Goal: Obtain resource: Obtain resource

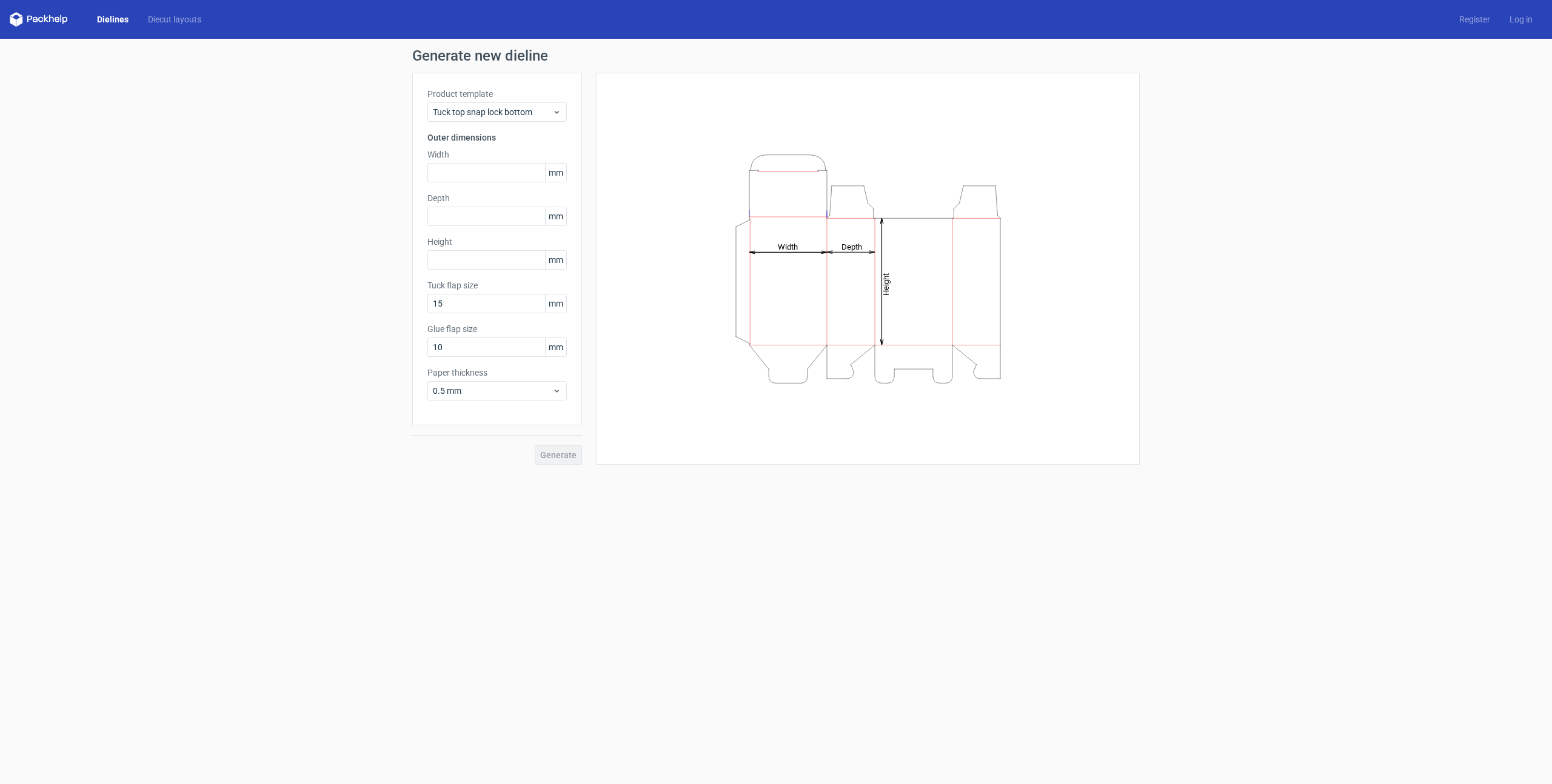
click at [1204, 339] on div "Generate new dieline Product template Tuck top snap lock bottom Outer dimension…" at bounding box center [776, 256] width 1552 height 436
click at [516, 117] on span "Tuck top snap lock bottom" at bounding box center [492, 112] width 119 height 12
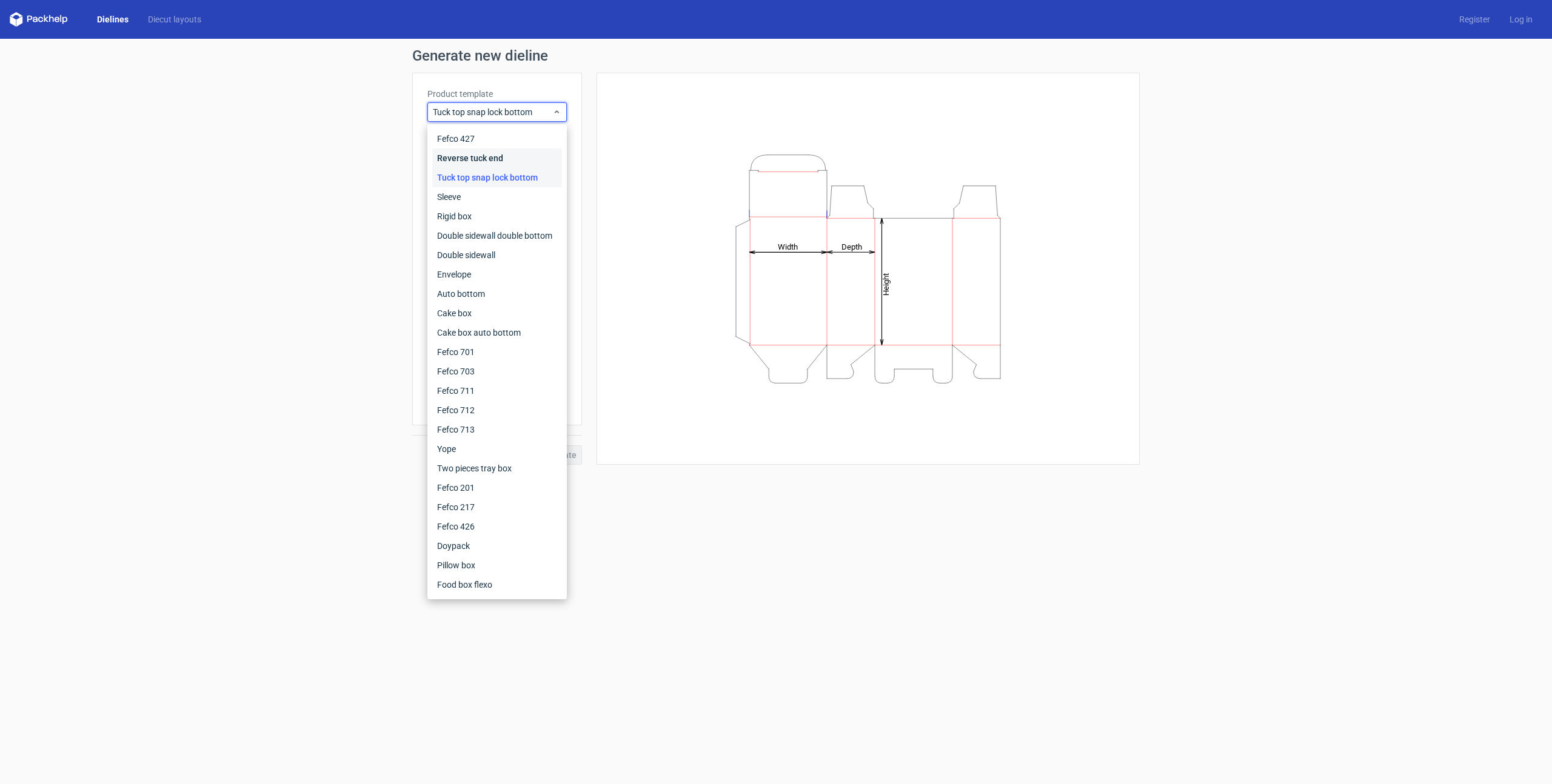
click at [499, 163] on div "Reverse tuck end" at bounding box center [496, 158] width 130 height 19
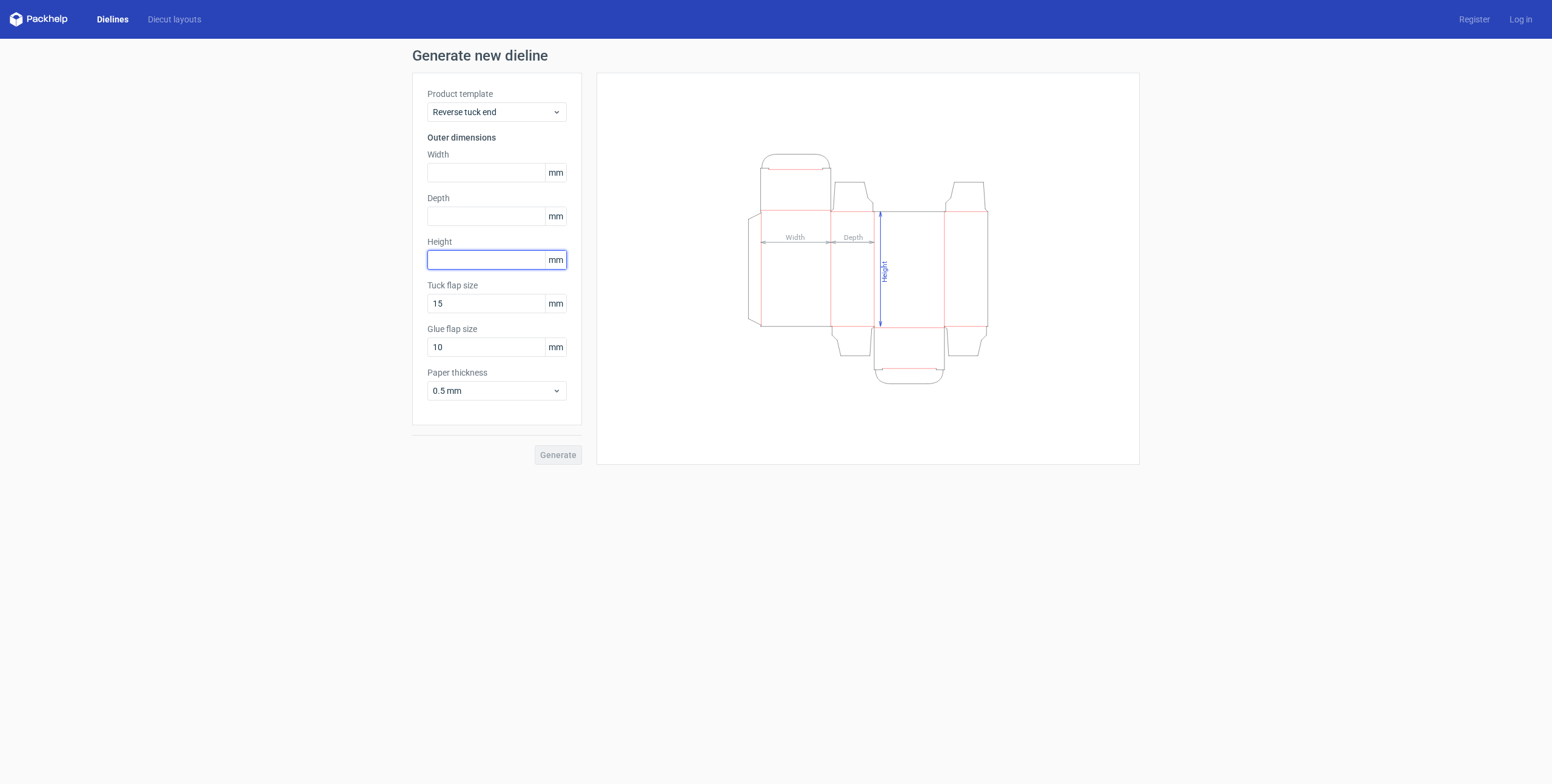
click at [463, 256] on input "text" at bounding box center [497, 260] width 139 height 19
type input "160"
click at [468, 221] on input "text" at bounding box center [497, 216] width 139 height 19
type input "15"
click at [458, 181] on input "text" at bounding box center [497, 173] width 139 height 19
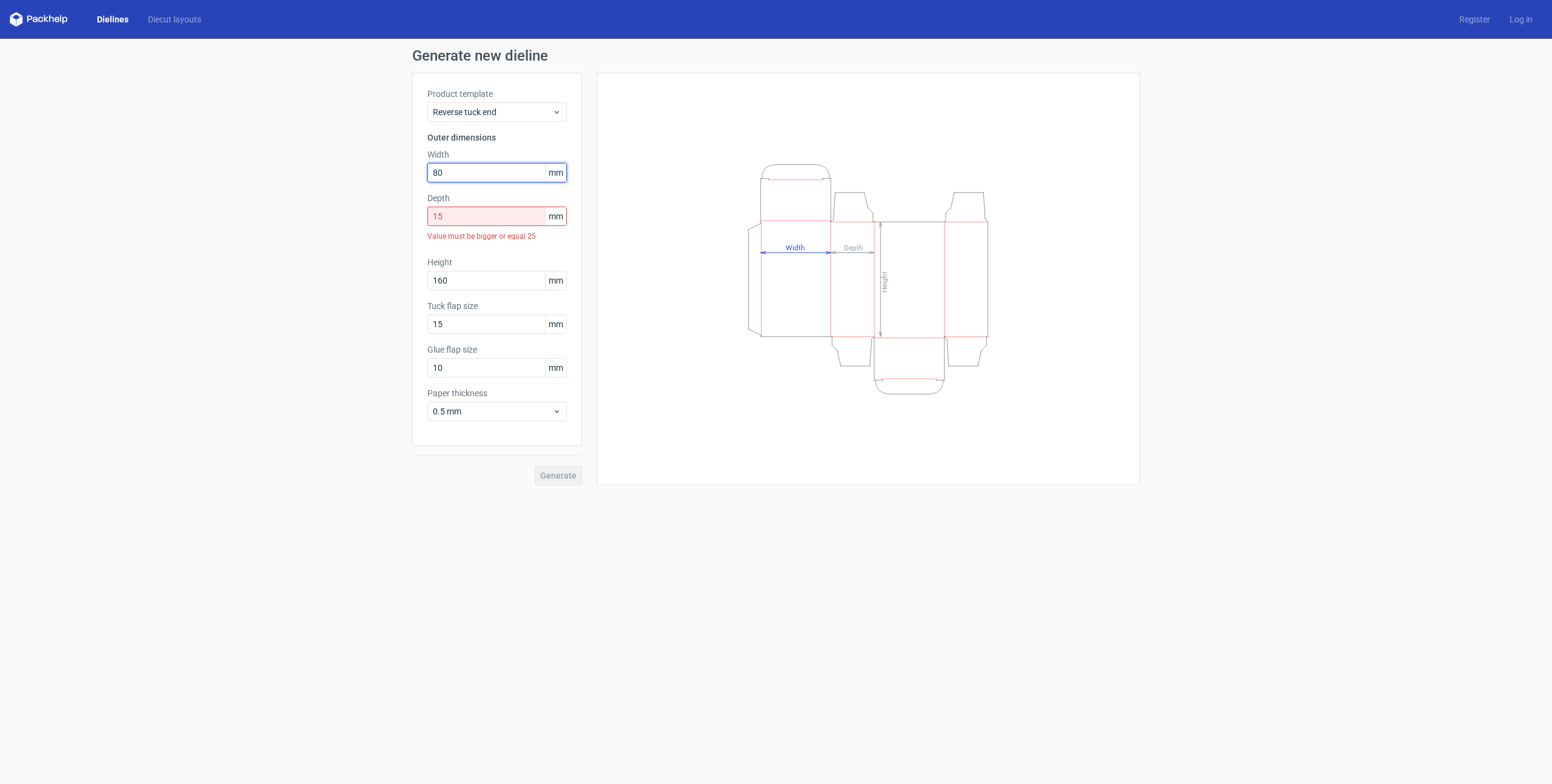
type input "80"
click at [356, 258] on div "Generate new dieline Product template Reverse tuck end Outer dimensions Width 8…" at bounding box center [776, 266] width 1552 height 456
click at [451, 216] on input "15" at bounding box center [497, 216] width 139 height 19
type input "25"
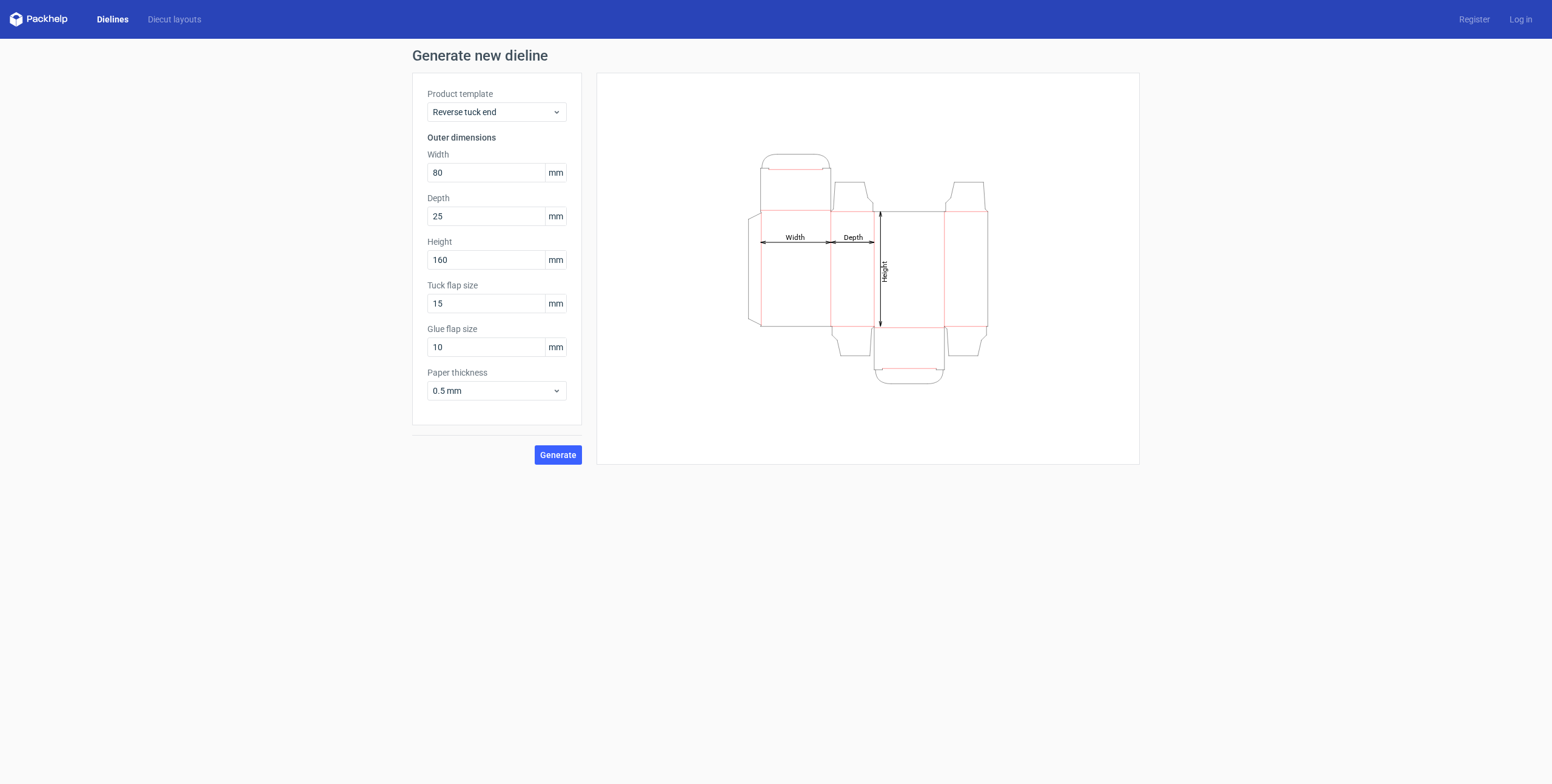
click at [314, 216] on div "Generate new dieline Product template Reverse tuck end Outer dimensions Width 8…" at bounding box center [776, 256] width 1552 height 436
click at [451, 304] on input "15" at bounding box center [497, 303] width 139 height 19
type input "10"
click at [381, 336] on div "Generate new dieline Product template Reverse tuck end Outer dimensions Width 8…" at bounding box center [776, 256] width 1552 height 436
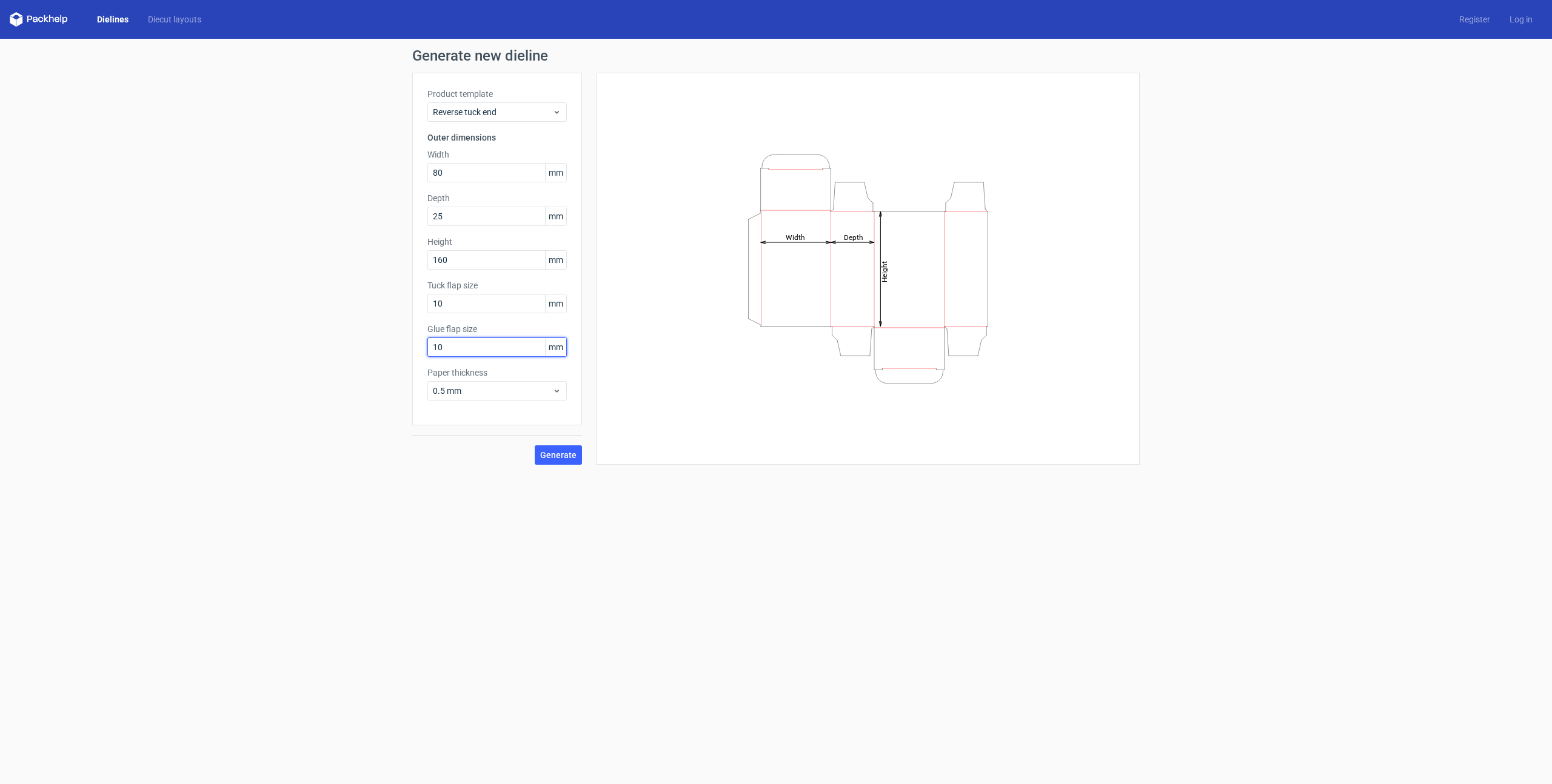
click at [462, 347] on input "10" at bounding box center [497, 347] width 139 height 19
type input "8"
click at [379, 267] on div "Generate new dieline Product template Reverse tuck end Outer dimensions Width 8…" at bounding box center [776, 256] width 1552 height 436
click at [450, 216] on input "25" at bounding box center [497, 216] width 139 height 19
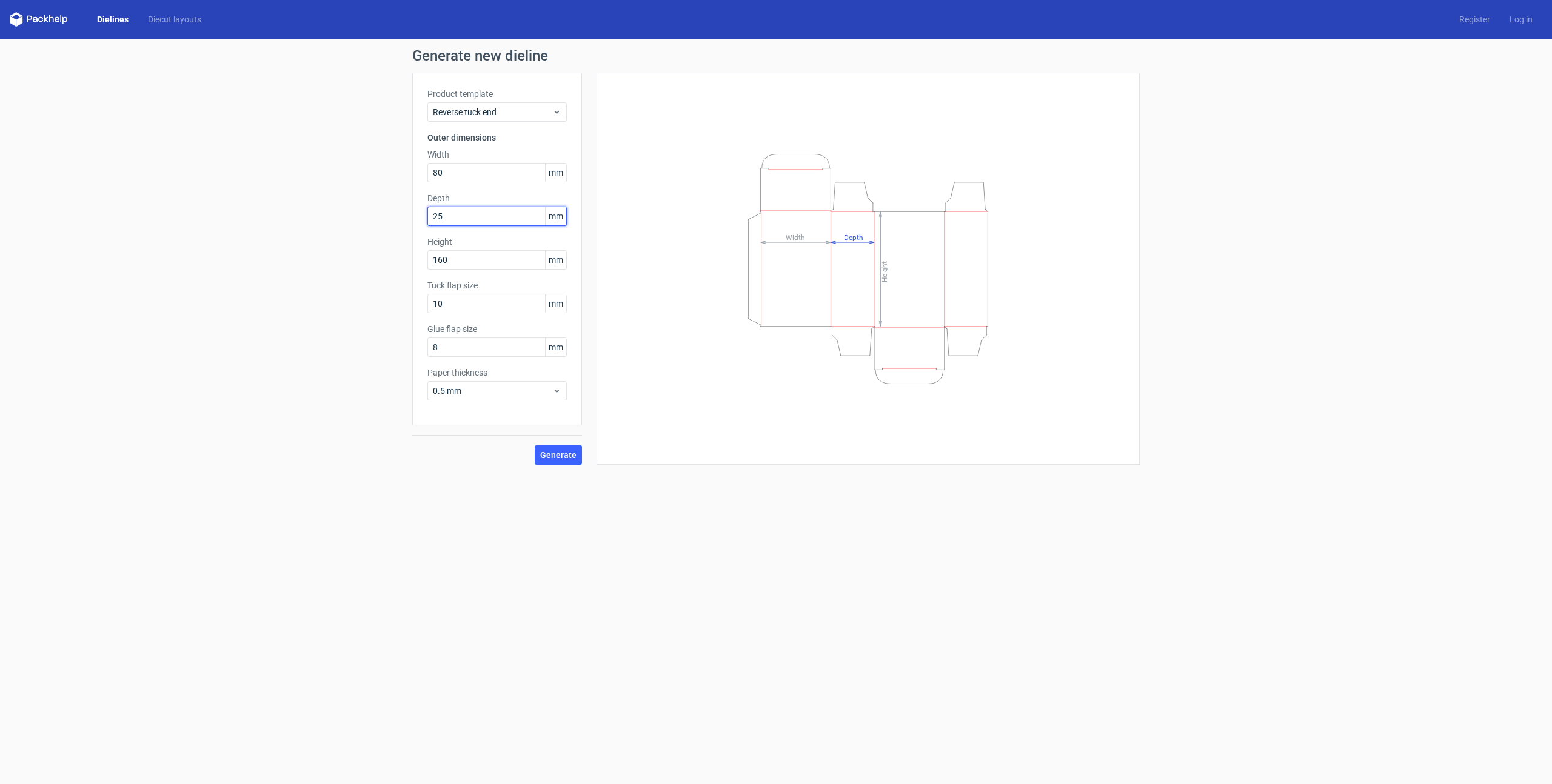
click at [450, 216] on input "25" at bounding box center [497, 216] width 139 height 19
click at [362, 205] on div "Generate new dieline Product template Reverse tuck end Outer dimensions Width 8…" at bounding box center [776, 256] width 1552 height 436
click at [554, 477] on div "Generate" at bounding box center [496, 465] width 170 height 39
click at [478, 217] on input "15" at bounding box center [497, 216] width 139 height 19
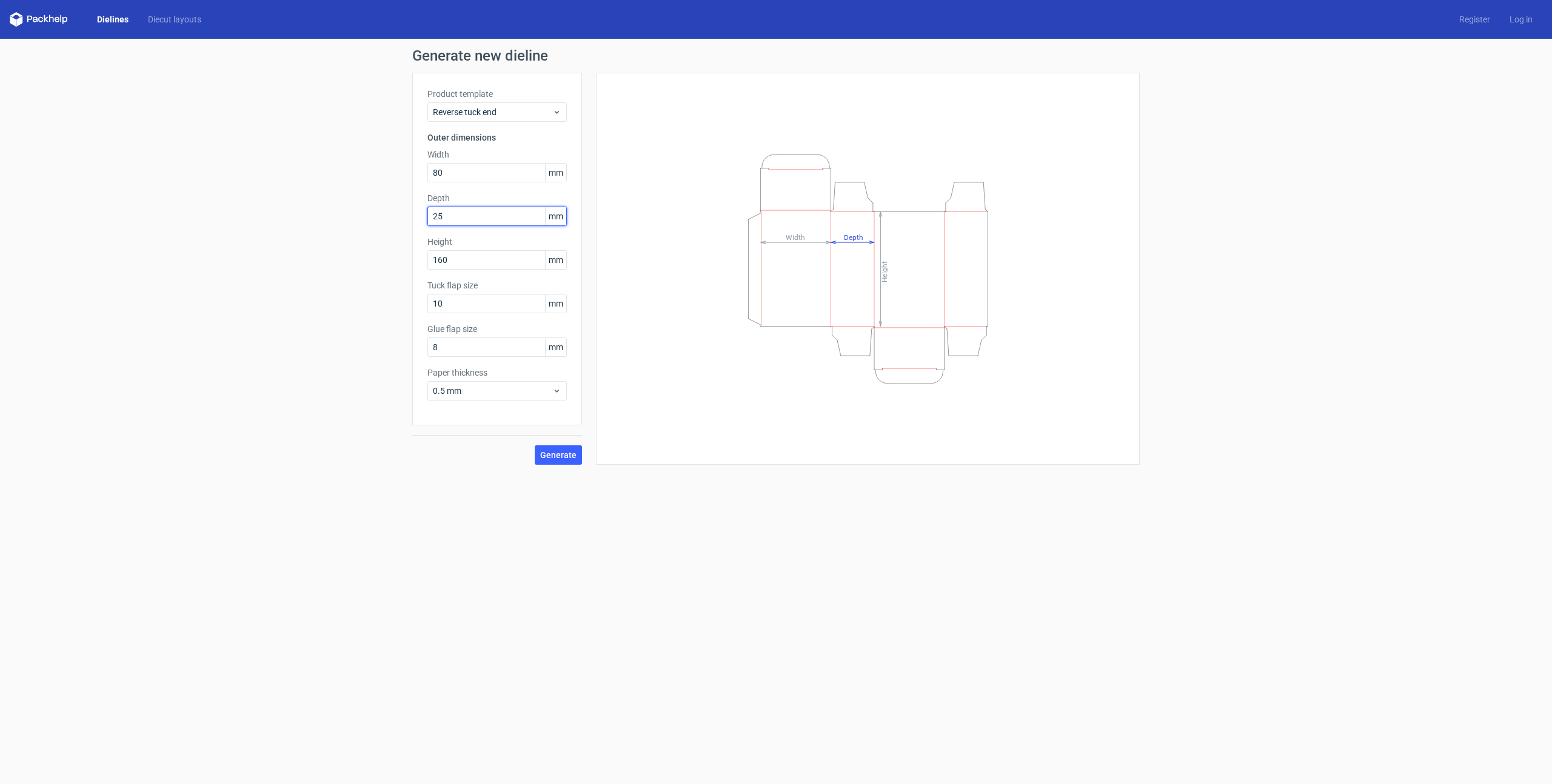
type input "25"
click at [386, 245] on div "Generate new dieline Product template Reverse tuck end Outer dimensions Width 8…" at bounding box center [776, 256] width 1552 height 436
click at [553, 461] on button "Generate" at bounding box center [558, 455] width 47 height 19
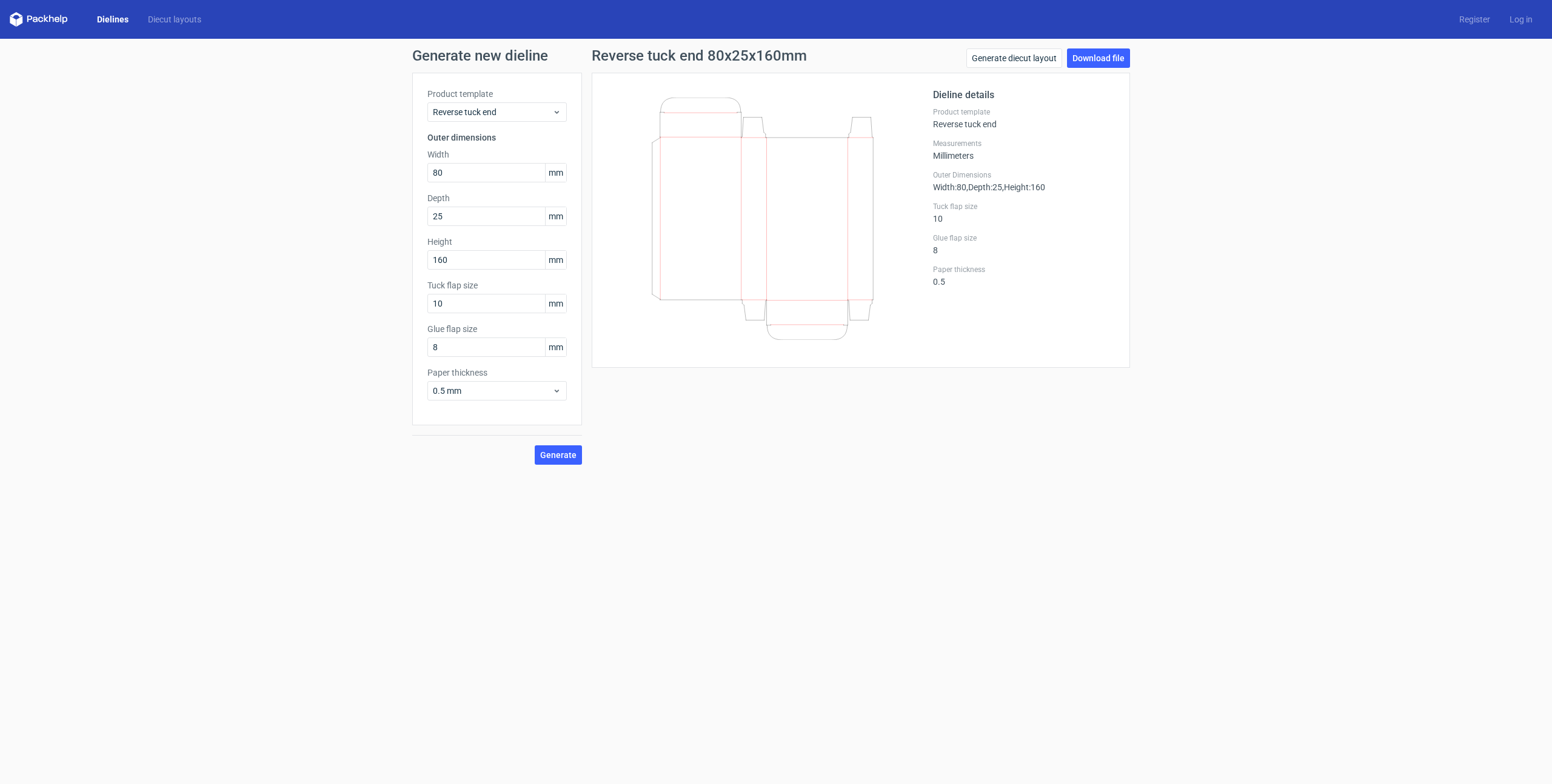
drag, startPoint x: 765, startPoint y: 253, endPoint x: 824, endPoint y: 257, distance: 59.1
click at [824, 257] on icon at bounding box center [762, 219] width 292 height 243
click at [1114, 57] on link "Download file" at bounding box center [1099, 58] width 63 height 19
click at [424, 303] on div "Product template Reverse tuck end Outer dimensions Width 80 mm Depth 25 mm Heig…" at bounding box center [496, 249] width 170 height 352
click at [458, 171] on input "80" at bounding box center [497, 173] width 139 height 19
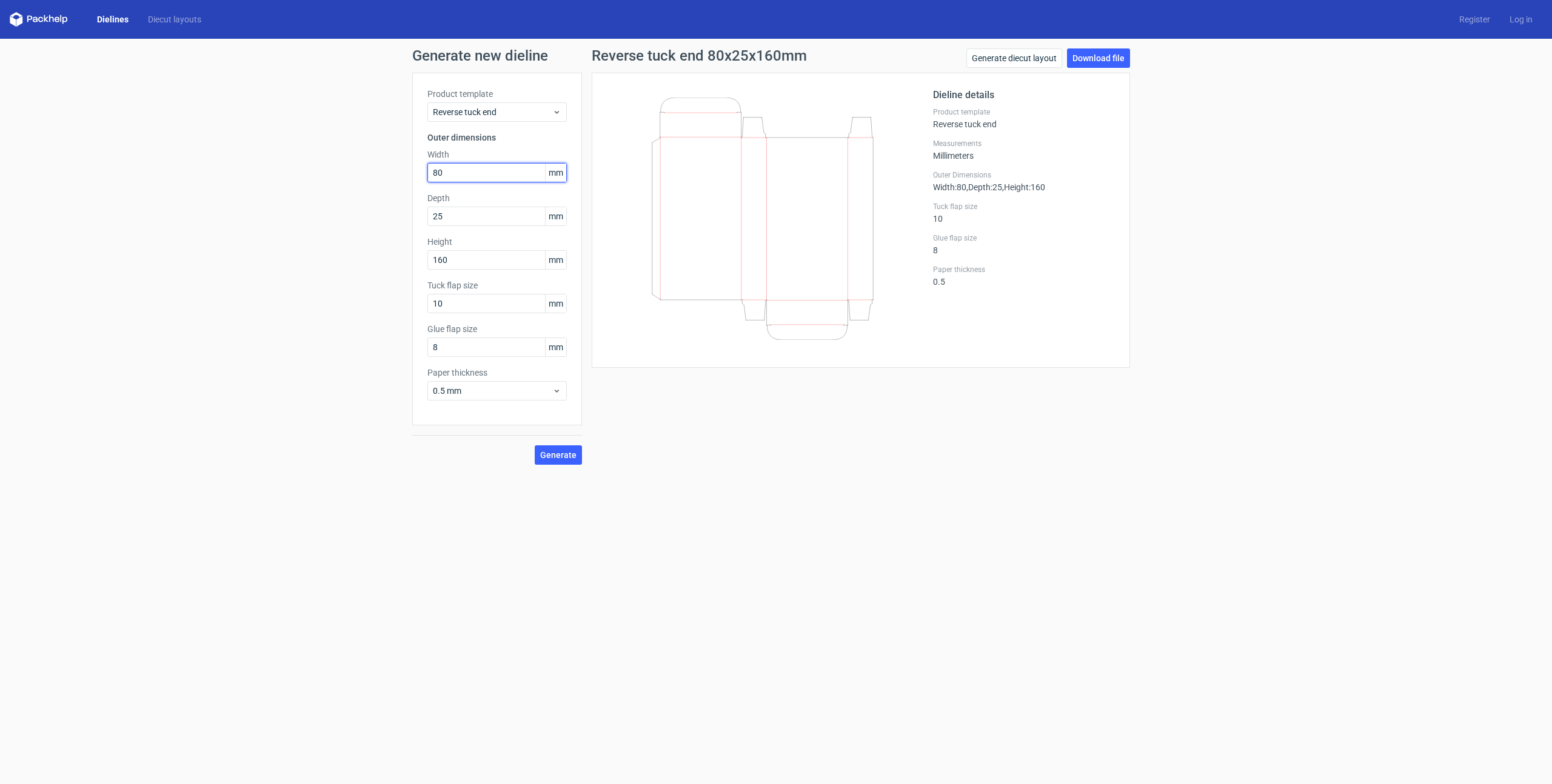
click at [458, 171] on input "80" at bounding box center [497, 173] width 139 height 19
click at [460, 219] on div "Depth 25 mm" at bounding box center [497, 209] width 139 height 34
click at [451, 171] on input "800" at bounding box center [497, 173] width 139 height 19
click at [686, 261] on icon at bounding box center [762, 219] width 292 height 243
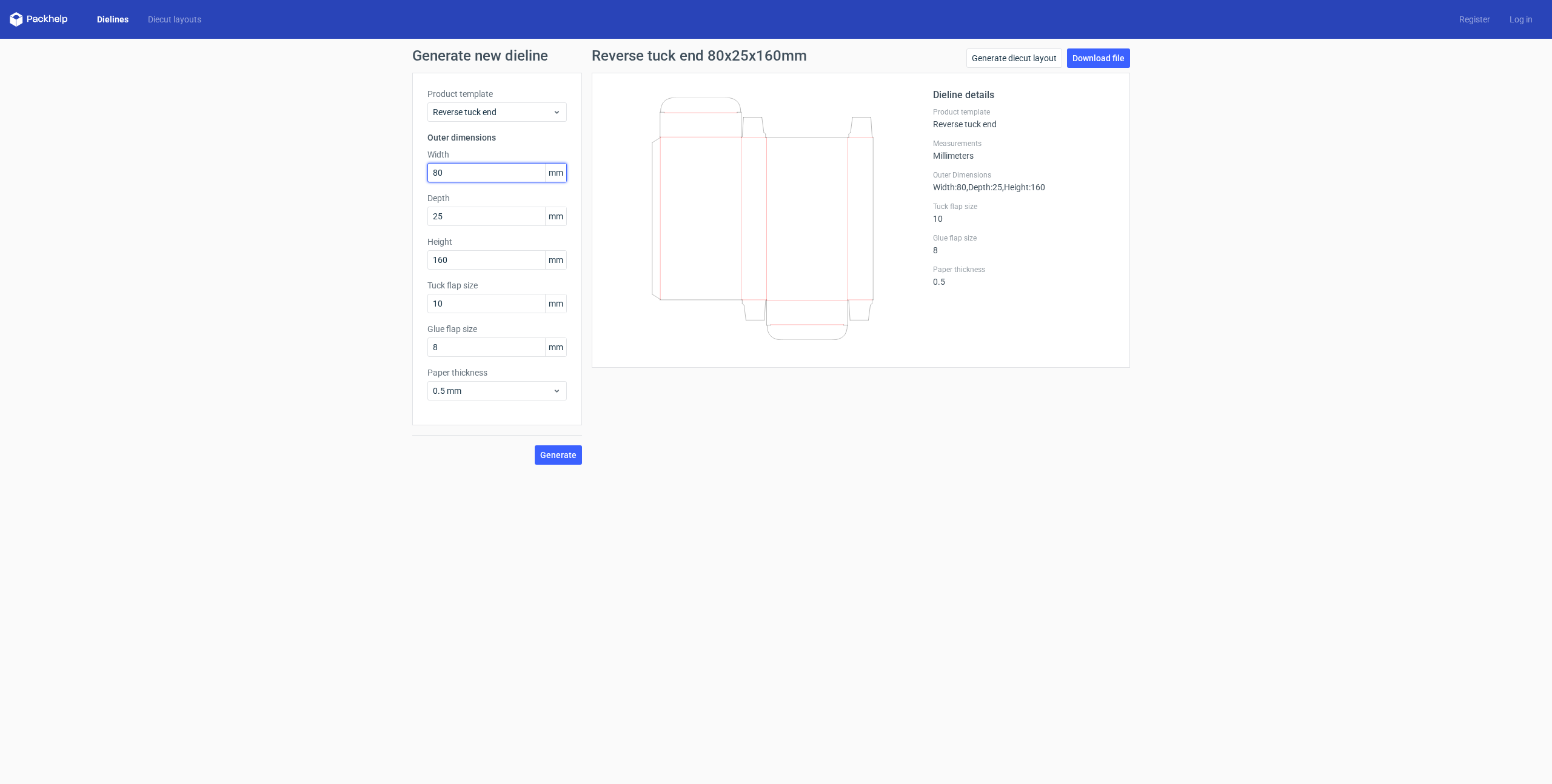
click at [477, 176] on input "80" at bounding box center [497, 173] width 139 height 19
type input "16"
click at [469, 217] on div "Depth 25 mm" at bounding box center [497, 209] width 139 height 34
click at [469, 217] on label "Depth" at bounding box center [497, 219] width 139 height 12
click at [469, 290] on input "160" at bounding box center [497, 281] width 139 height 19
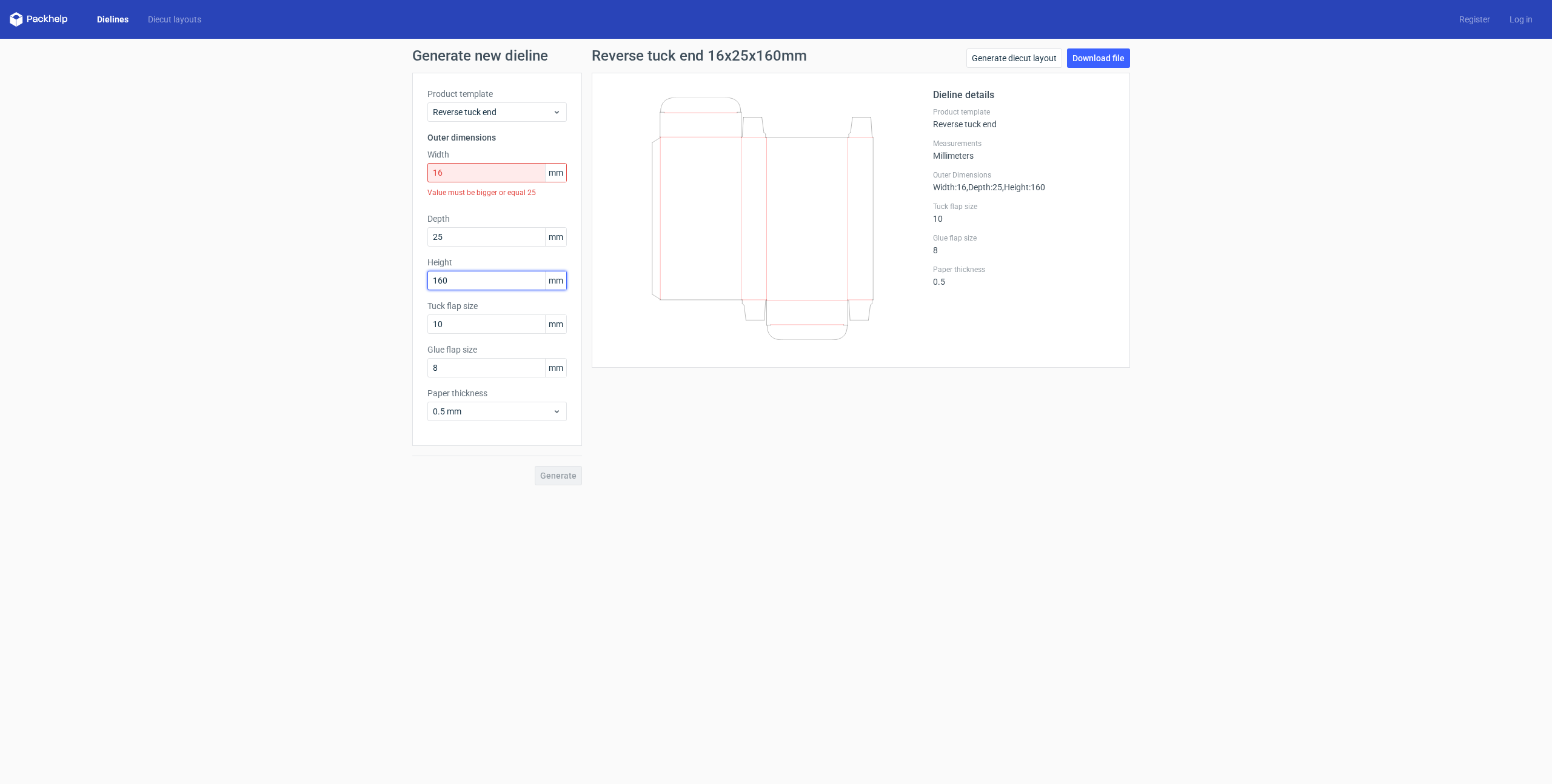
click at [469, 290] on input "160" at bounding box center [497, 281] width 139 height 19
type input "320"
click at [348, 250] on div "Generate new dieline Product template Reverse tuck end Outer dimensions Width 1…" at bounding box center [776, 266] width 1552 height 456
click at [517, 172] on input "16" at bounding box center [497, 173] width 139 height 19
type input "160"
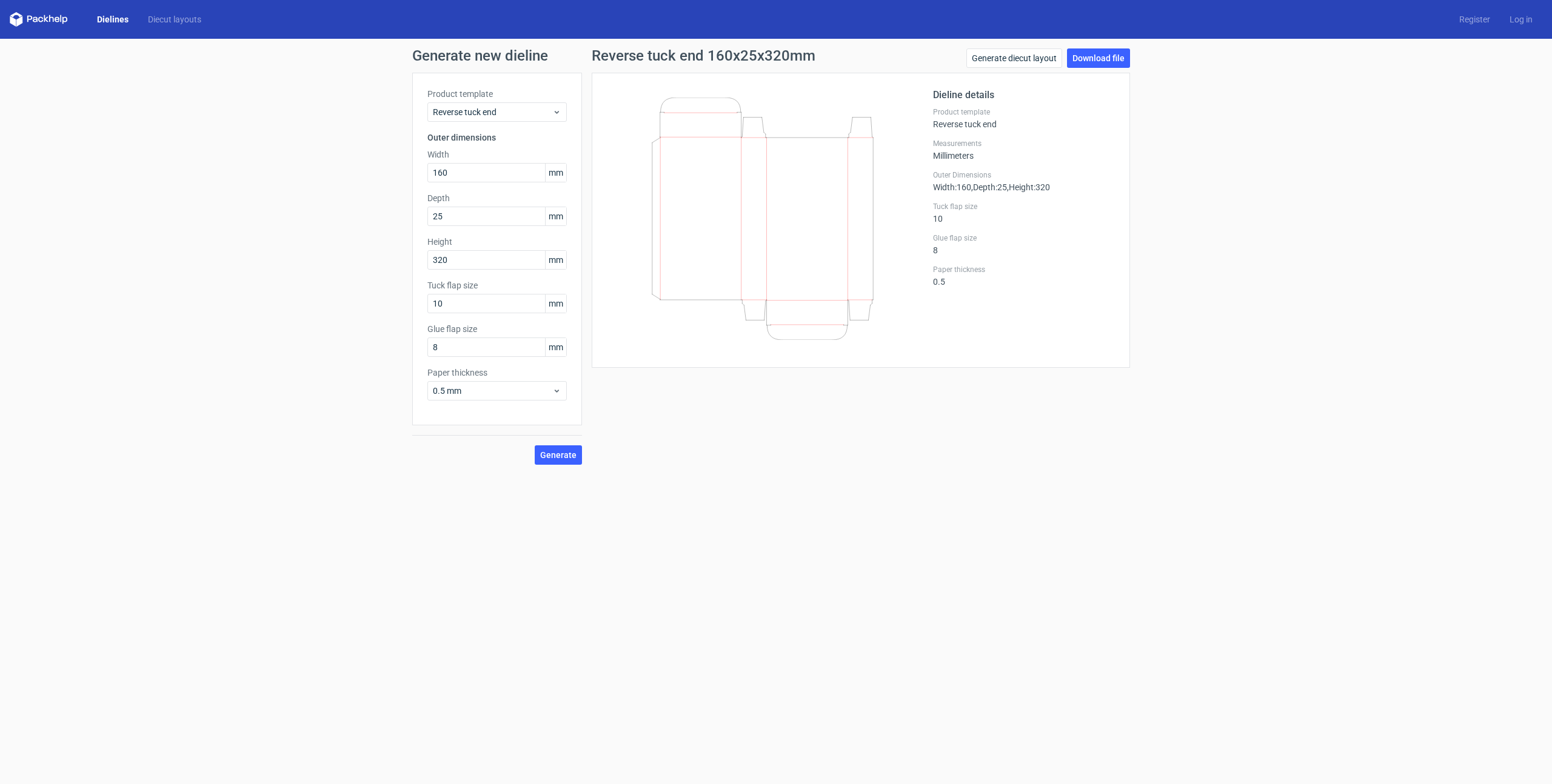
click at [356, 190] on div "Generate new dieline Product template Reverse tuck end Outer dimensions Width 1…" at bounding box center [776, 256] width 1552 height 436
click at [462, 216] on input "25" at bounding box center [497, 216] width 139 height 19
type input "30"
click at [314, 242] on div "Generate new dieline Product template Reverse tuck end Outer dimensions Width 1…" at bounding box center [776, 256] width 1552 height 436
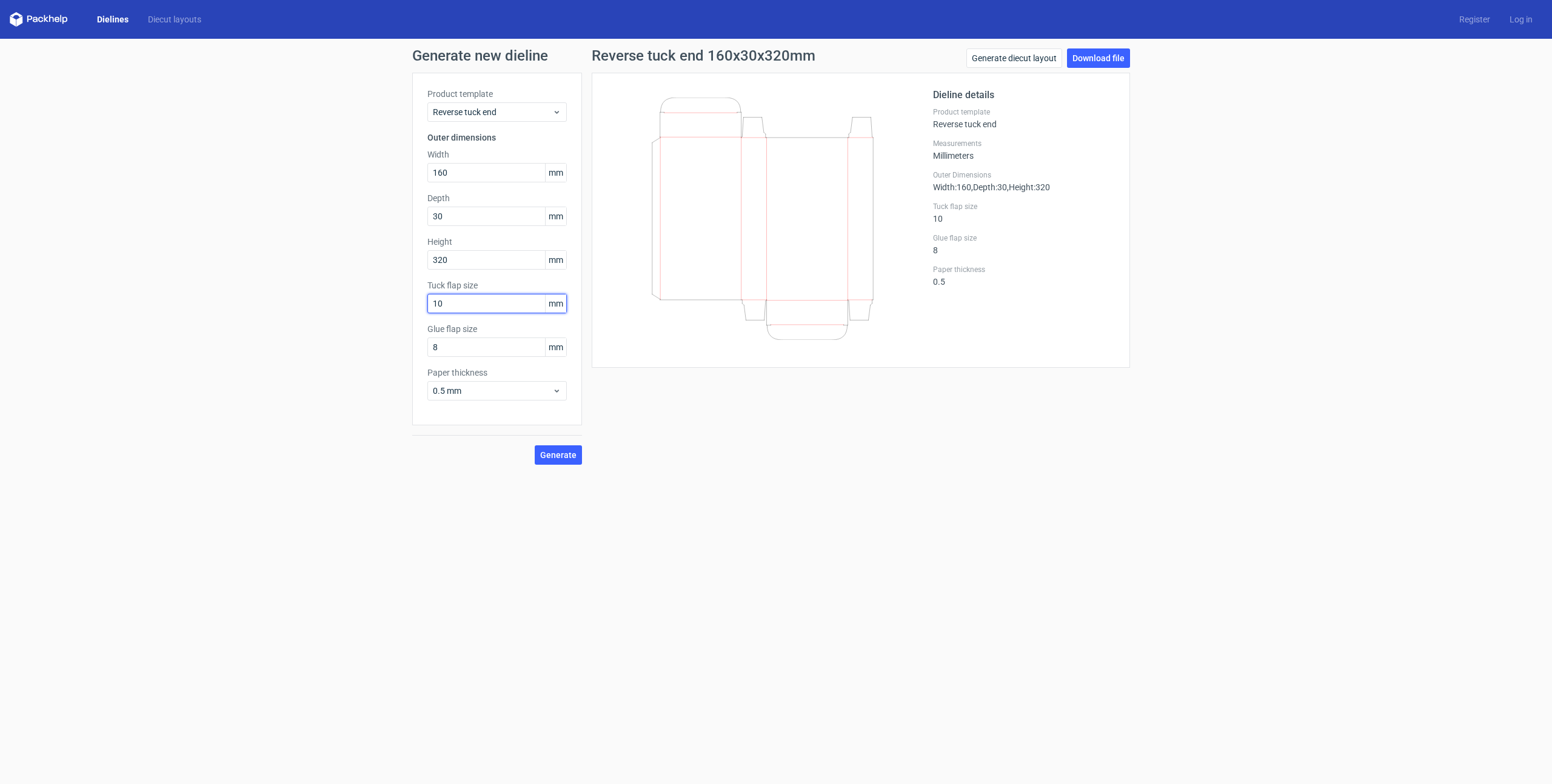
click at [473, 305] on input "10" at bounding box center [497, 303] width 139 height 19
type input "15"
click at [453, 350] on input "8" at bounding box center [497, 347] width 139 height 19
click at [361, 350] on div "Generate new dieline Product template Reverse tuck end Outer dimensions Width 1…" at bounding box center [776, 256] width 1552 height 436
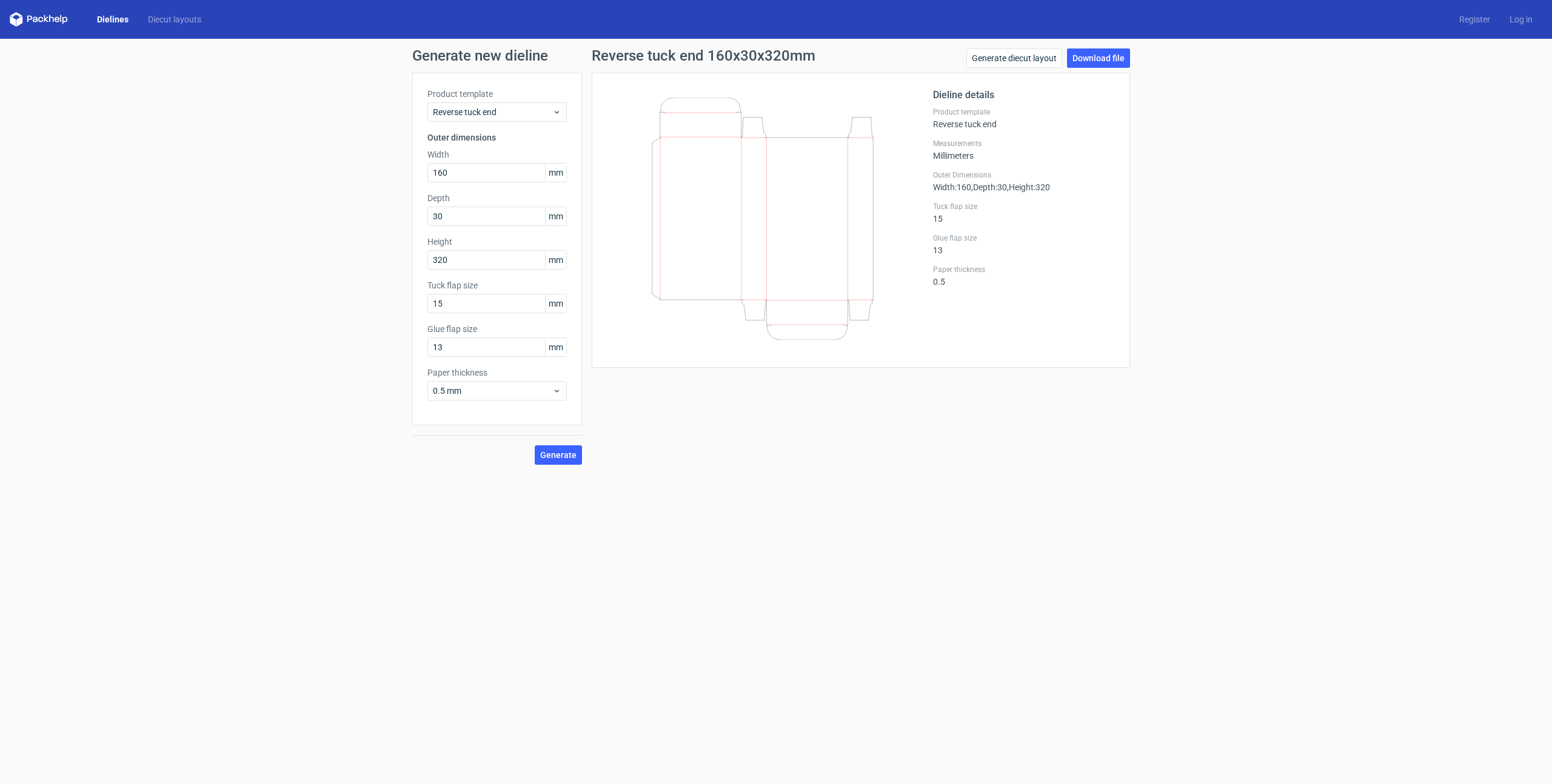
click at [492, 406] on div "Product template Reverse tuck end Outer dimensions Width 160 mm Depth 30 mm Hei…" at bounding box center [496, 249] width 170 height 352
click at [477, 392] on span "0.5 mm" at bounding box center [492, 390] width 119 height 12
click at [465, 452] on div "1 mm" at bounding box center [496, 456] width 130 height 19
click at [730, 484] on form "Generate new dieline Product template Reverse tuck end Outer dimensions Width 1…" at bounding box center [776, 411] width 1552 height 745
click at [561, 457] on span "Generate" at bounding box center [558, 455] width 36 height 8
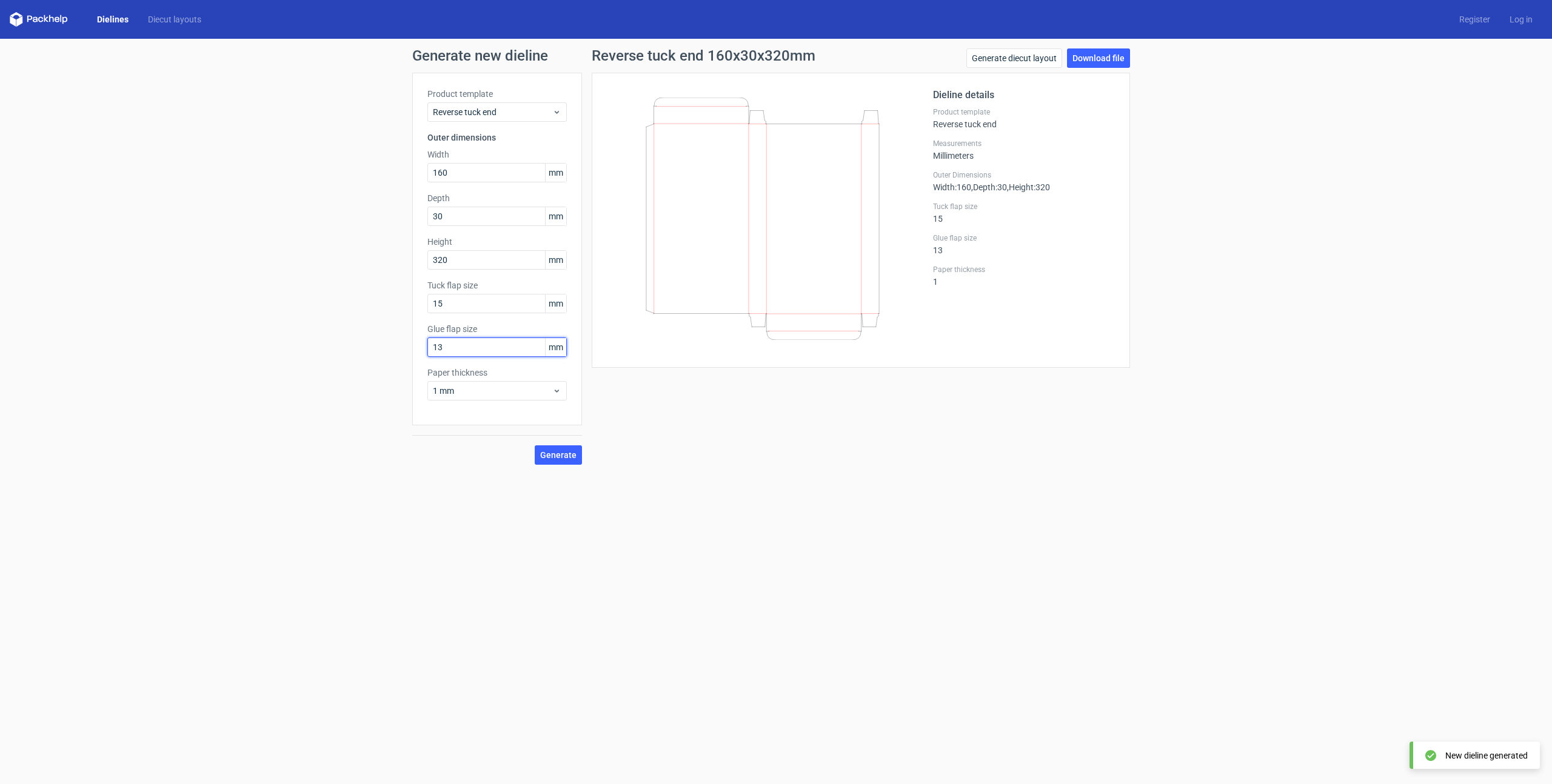
click at [497, 350] on input "13" at bounding box center [497, 347] width 139 height 19
type input "25"
click at [678, 443] on div "Reverse tuck end 160x30x320mm Generate diecut layout Download file Dieline deta…" at bounding box center [861, 256] width 558 height 416
click at [475, 305] on input "15" at bounding box center [497, 303] width 139 height 19
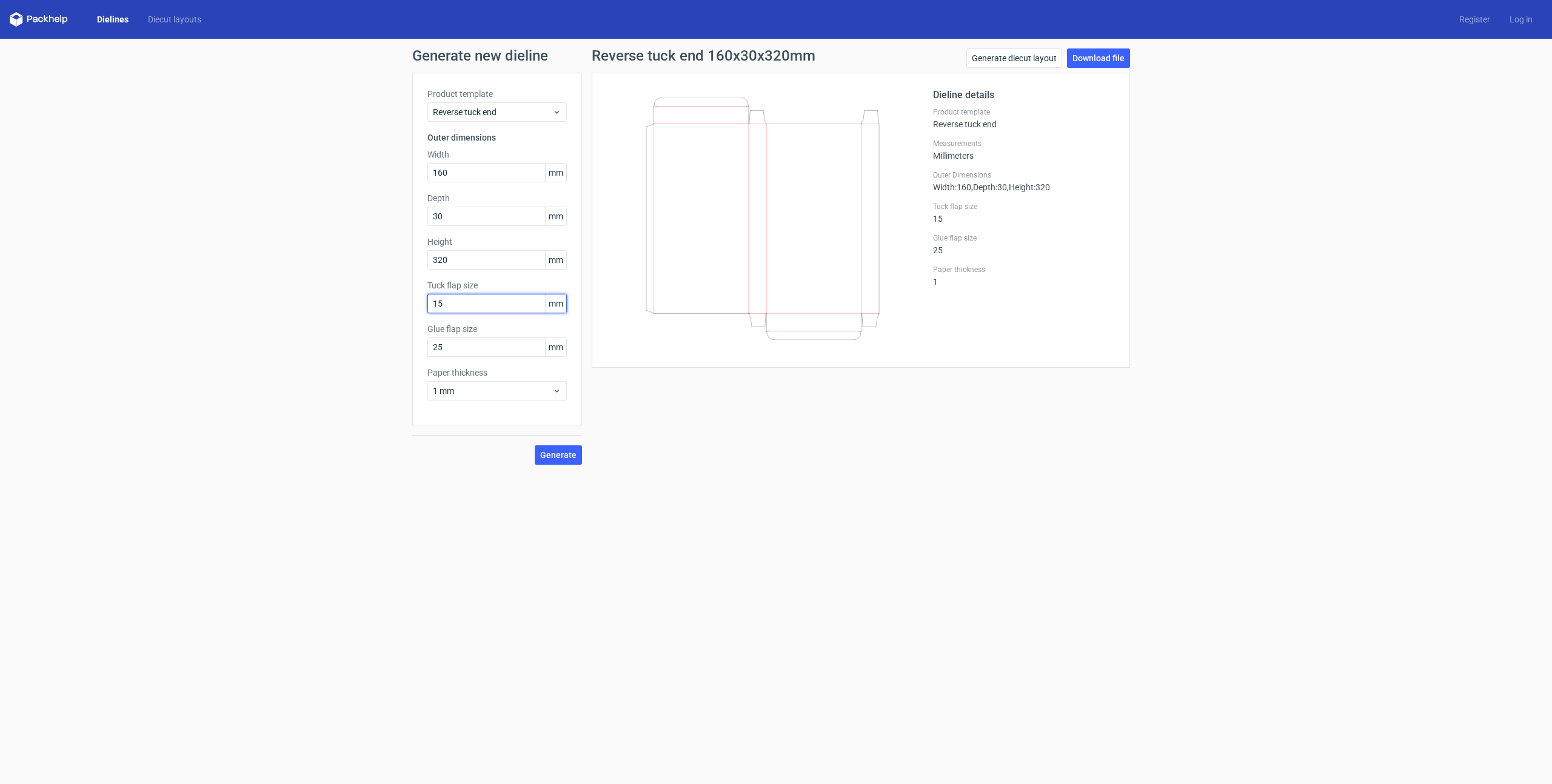
click at [475, 305] on input "15" at bounding box center [497, 303] width 139 height 19
type input "30"
click at [556, 453] on span "Generate" at bounding box center [558, 455] width 36 height 8
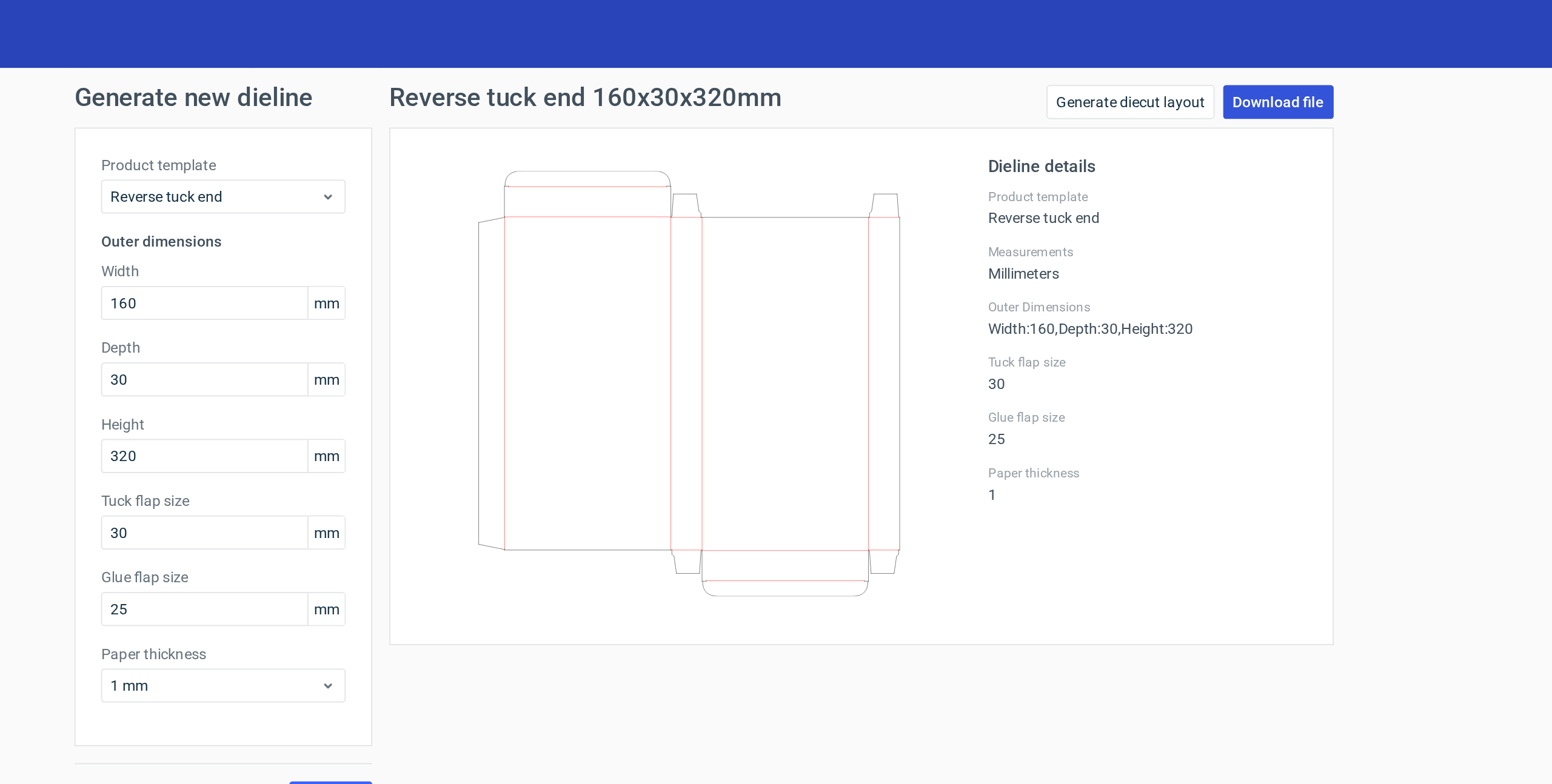
click at [1098, 58] on link "Download file" at bounding box center [1099, 58] width 63 height 19
click at [1035, 55] on link "Generate diecut layout" at bounding box center [1014, 58] width 96 height 19
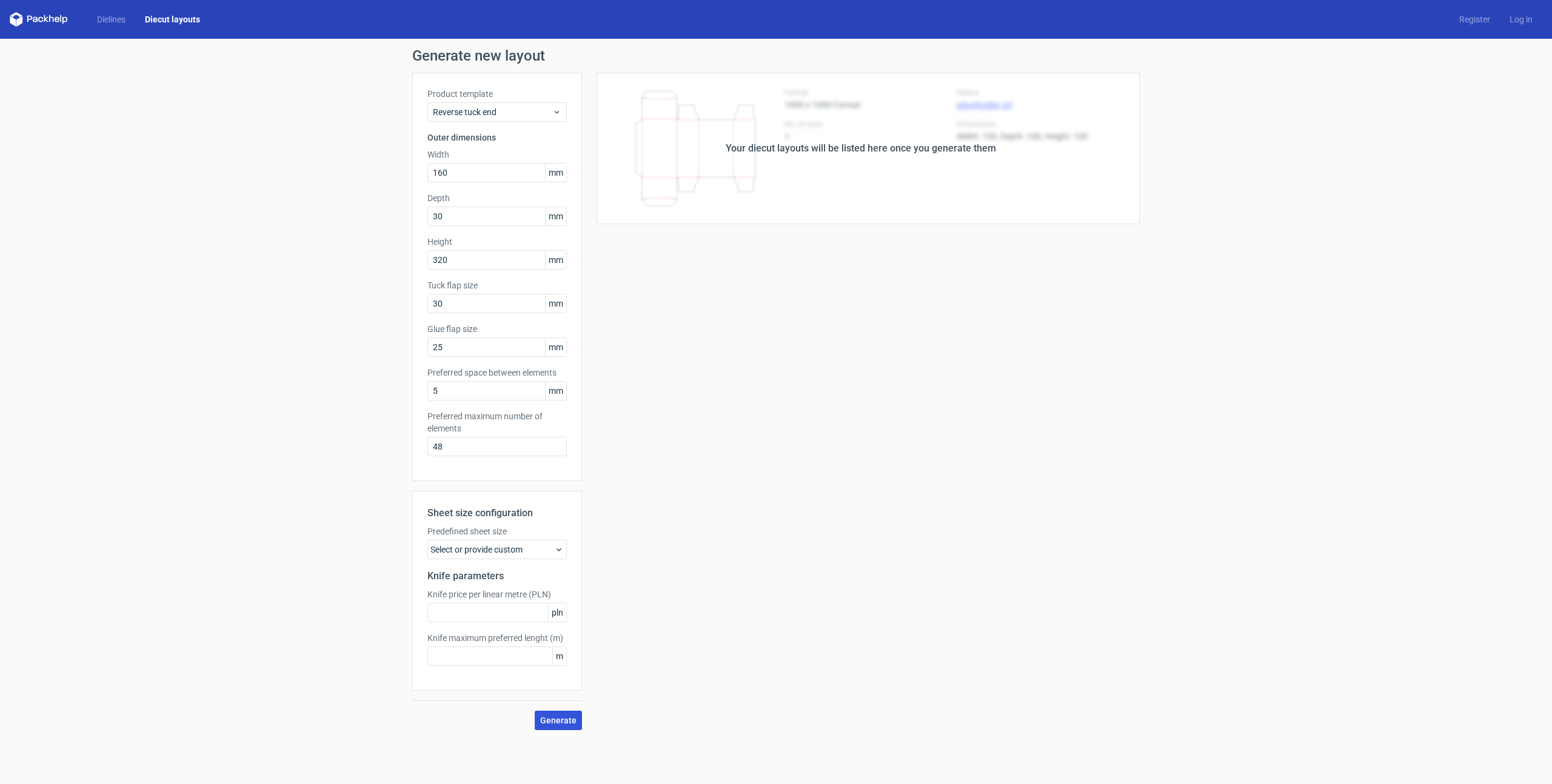
click at [556, 725] on span "Generate" at bounding box center [558, 720] width 36 height 8
click at [725, 549] on div "Your diecut layouts will be listed here once you generate them Height Depth Wid…" at bounding box center [861, 401] width 558 height 658
click at [489, 551] on div "Select or provide custom" at bounding box center [497, 550] width 139 height 19
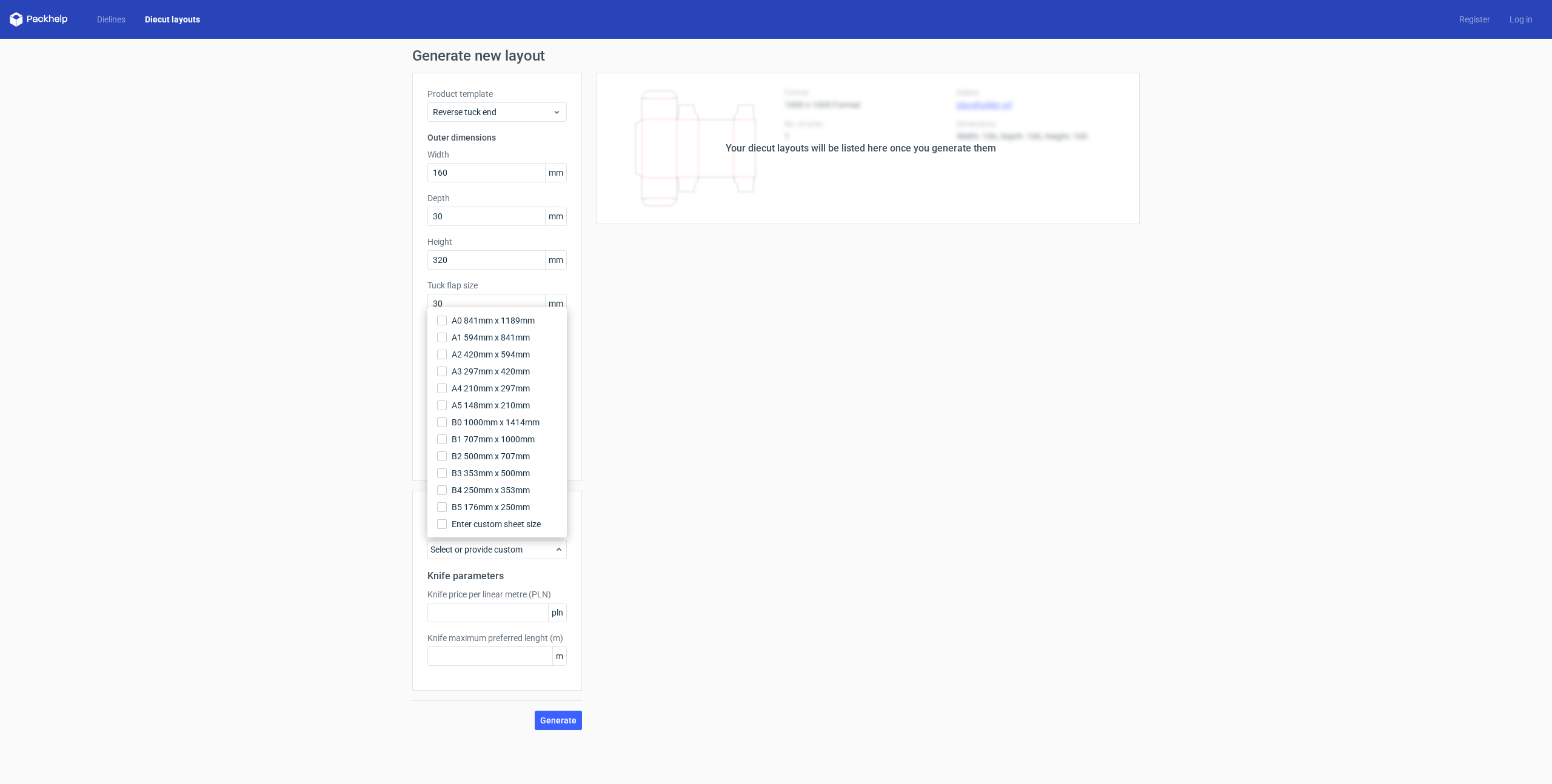
click at [644, 411] on div "Your diecut layouts will be listed here once you generate them Height Depth Wid…" at bounding box center [861, 401] width 558 height 658
click at [480, 547] on div "Select or provide custom" at bounding box center [497, 550] width 139 height 19
click at [485, 374] on span "A3 297mm x 420mm" at bounding box center [490, 371] width 78 height 12
click at [447, 374] on input "A3 297mm x 420mm" at bounding box center [442, 371] width 10 height 10
click at [617, 432] on div "Your diecut layouts will be listed here once you generate them Height Depth Wid…" at bounding box center [861, 401] width 558 height 658
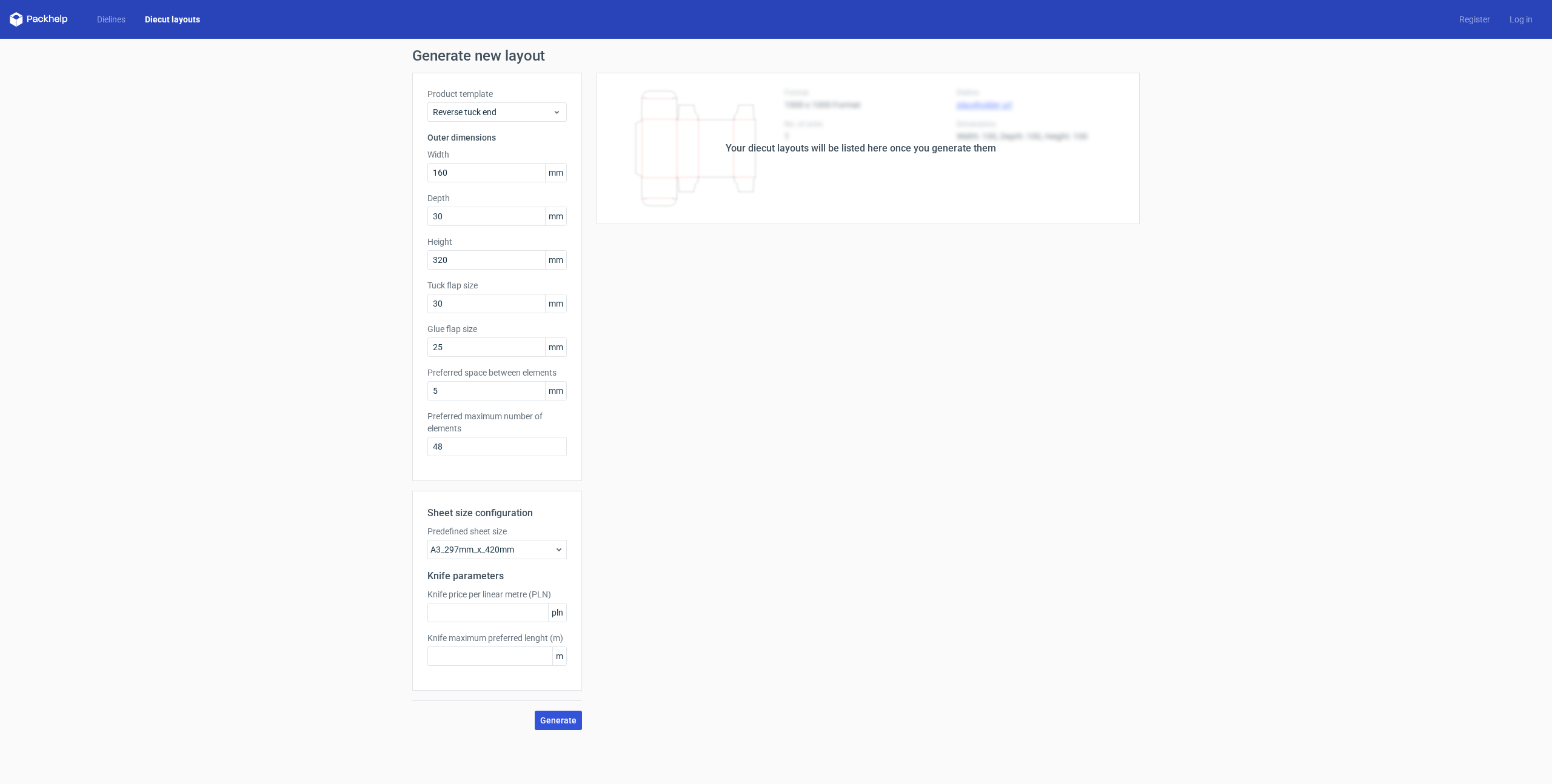
click at [552, 716] on span "Generate" at bounding box center [558, 720] width 36 height 8
click at [633, 611] on div "Your diecut layouts will be listed here once you generate them Height Depth Wid…" at bounding box center [861, 401] width 558 height 658
click at [776, 344] on div "Your diecut layouts will be listed here once you generate them Height Depth Wid…" at bounding box center [861, 401] width 558 height 658
click at [1191, 213] on div "Generate new layout Product template Reverse tuck end Outer dimensions Width 16…" at bounding box center [776, 389] width 1552 height 701
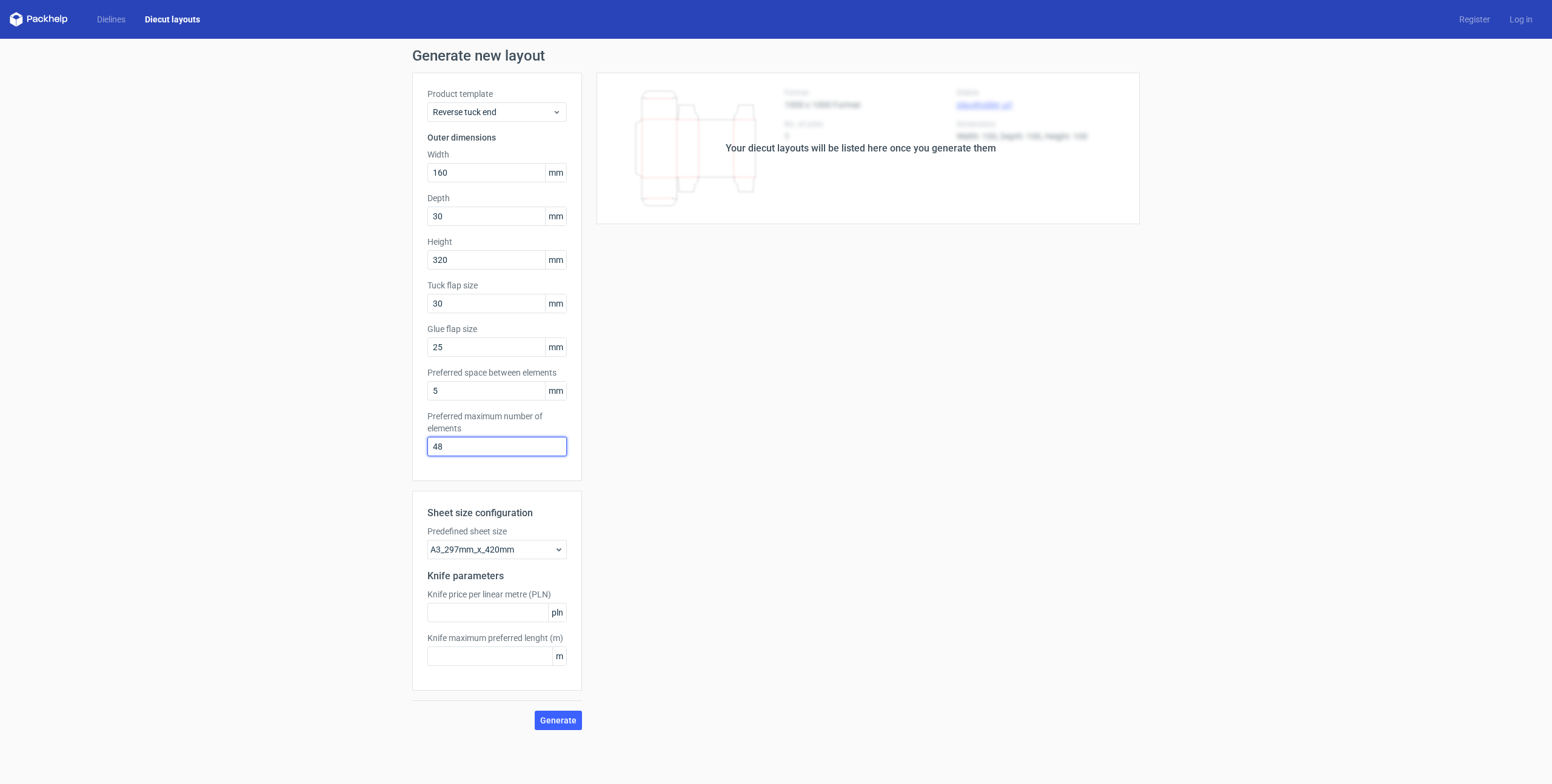
click at [458, 446] on input "48" at bounding box center [497, 447] width 139 height 19
type input "4"
click at [600, 471] on div "Your diecut layouts will be listed here once you generate them Height Depth Wid…" at bounding box center [861, 401] width 558 height 658
click at [499, 614] on input "text" at bounding box center [497, 612] width 139 height 19
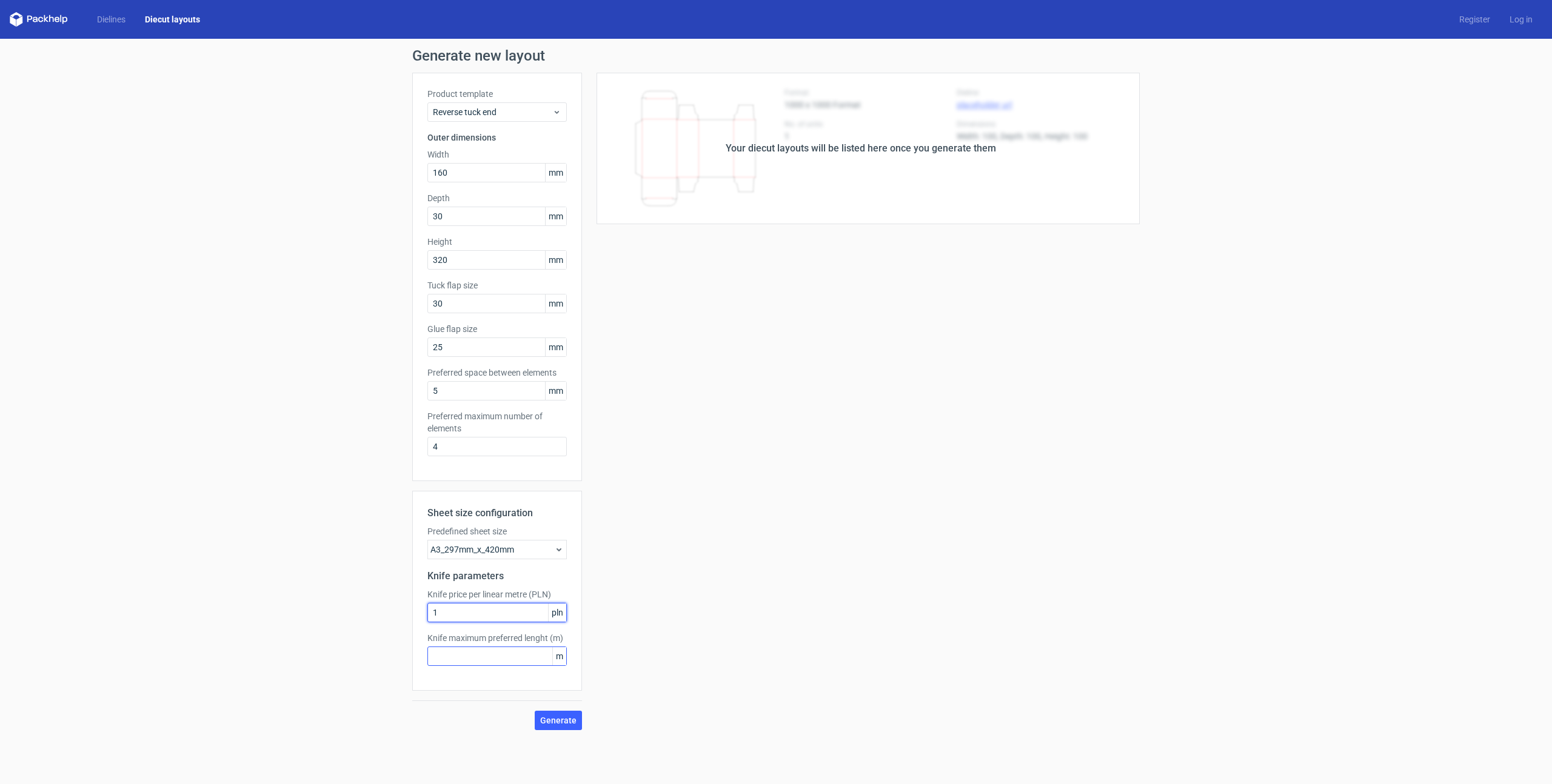
type input "1"
click at [482, 665] on input "text" at bounding box center [497, 656] width 139 height 19
type input "1"
click at [549, 721] on span "Generate" at bounding box center [558, 720] width 36 height 8
click at [712, 642] on div "Your diecut layouts will be listed here once you generate them Height Depth Wid…" at bounding box center [861, 401] width 558 height 658
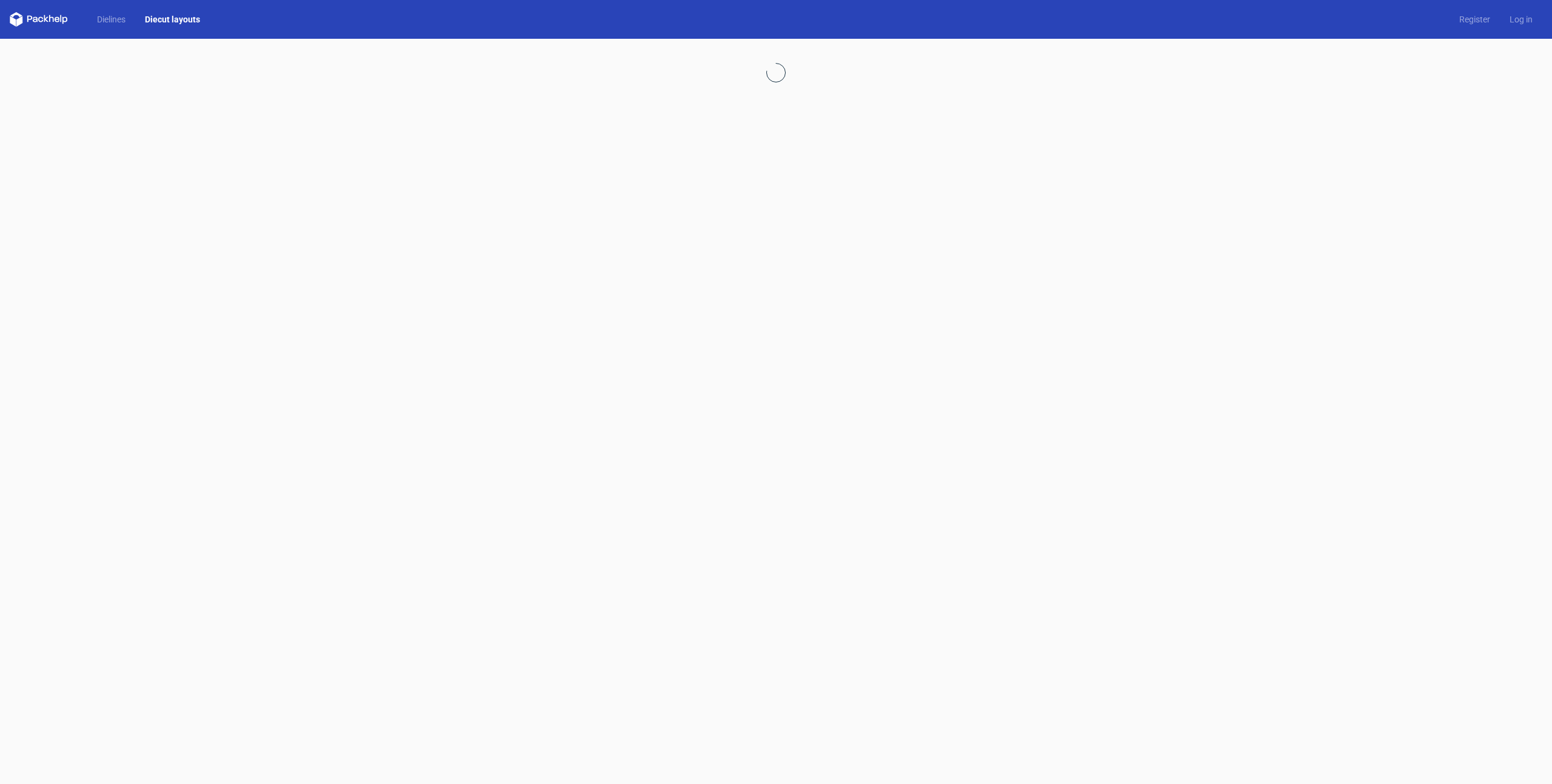
click at [172, 21] on link "Diecut layouts" at bounding box center [172, 19] width 74 height 12
click at [129, 17] on link "Dielines" at bounding box center [111, 19] width 48 height 12
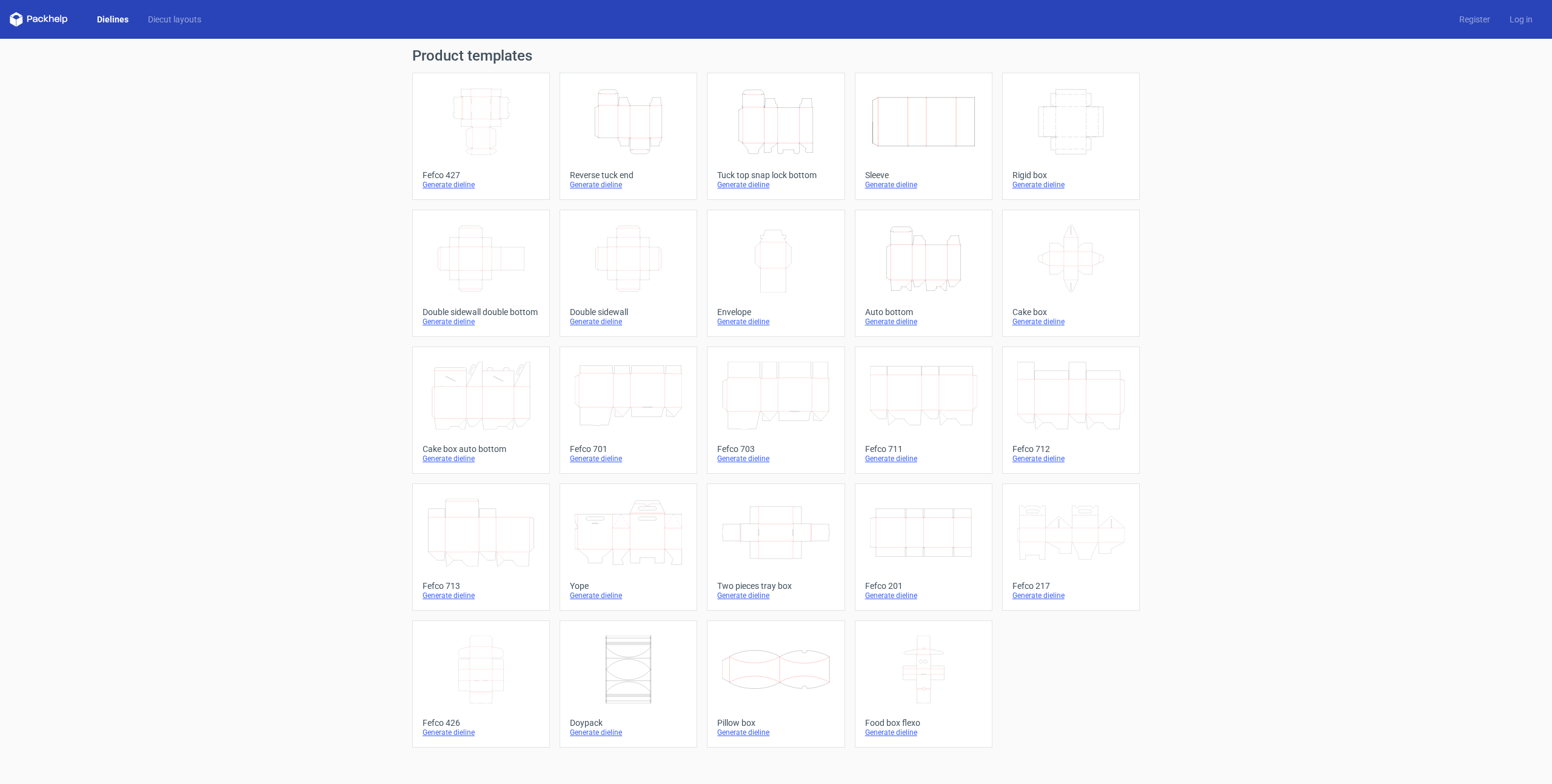
click at [605, 186] on div "Generate dieline" at bounding box center [628, 185] width 117 height 10
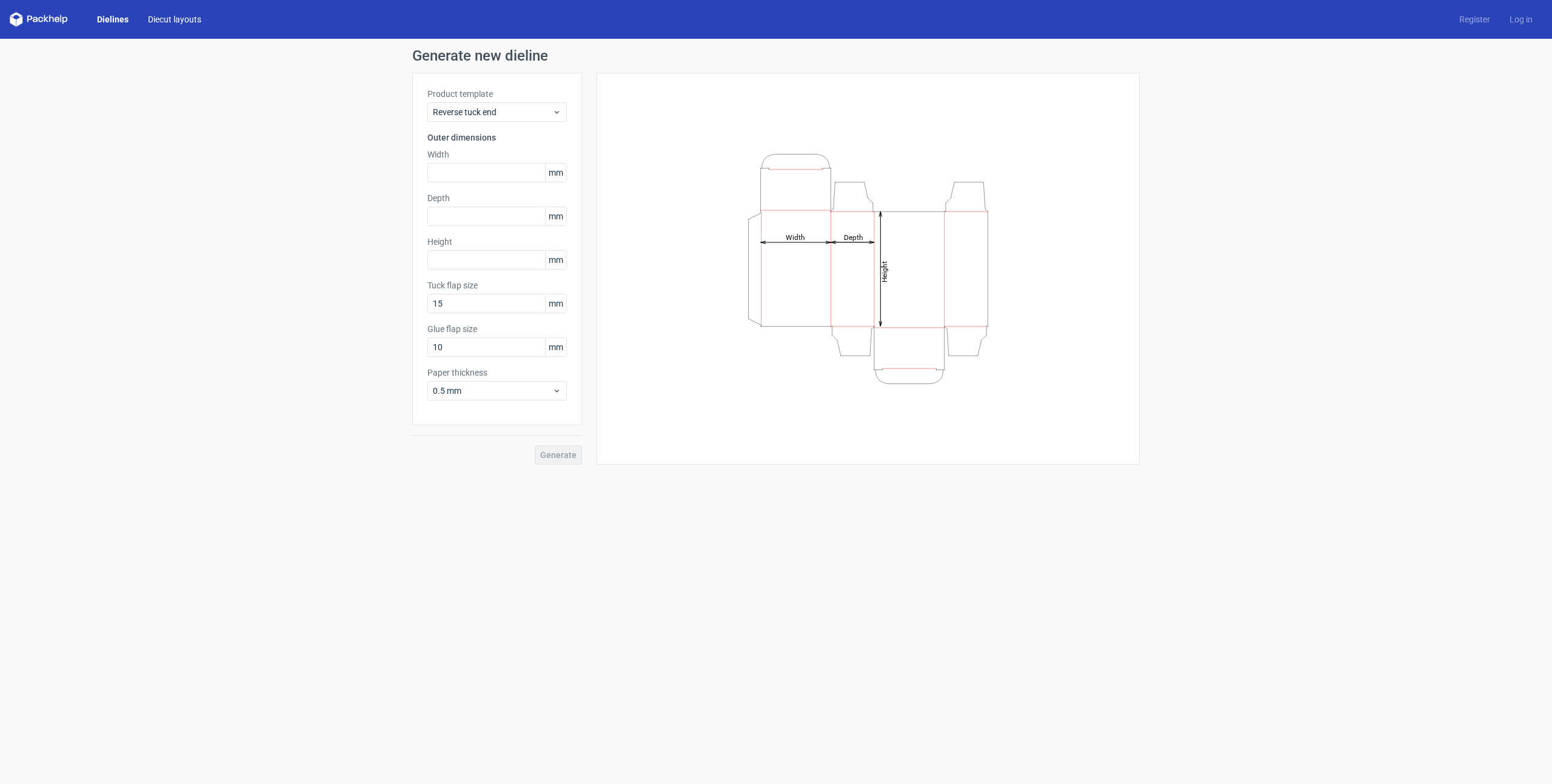
click at [183, 25] on link "Diecut layouts" at bounding box center [174, 19] width 73 height 12
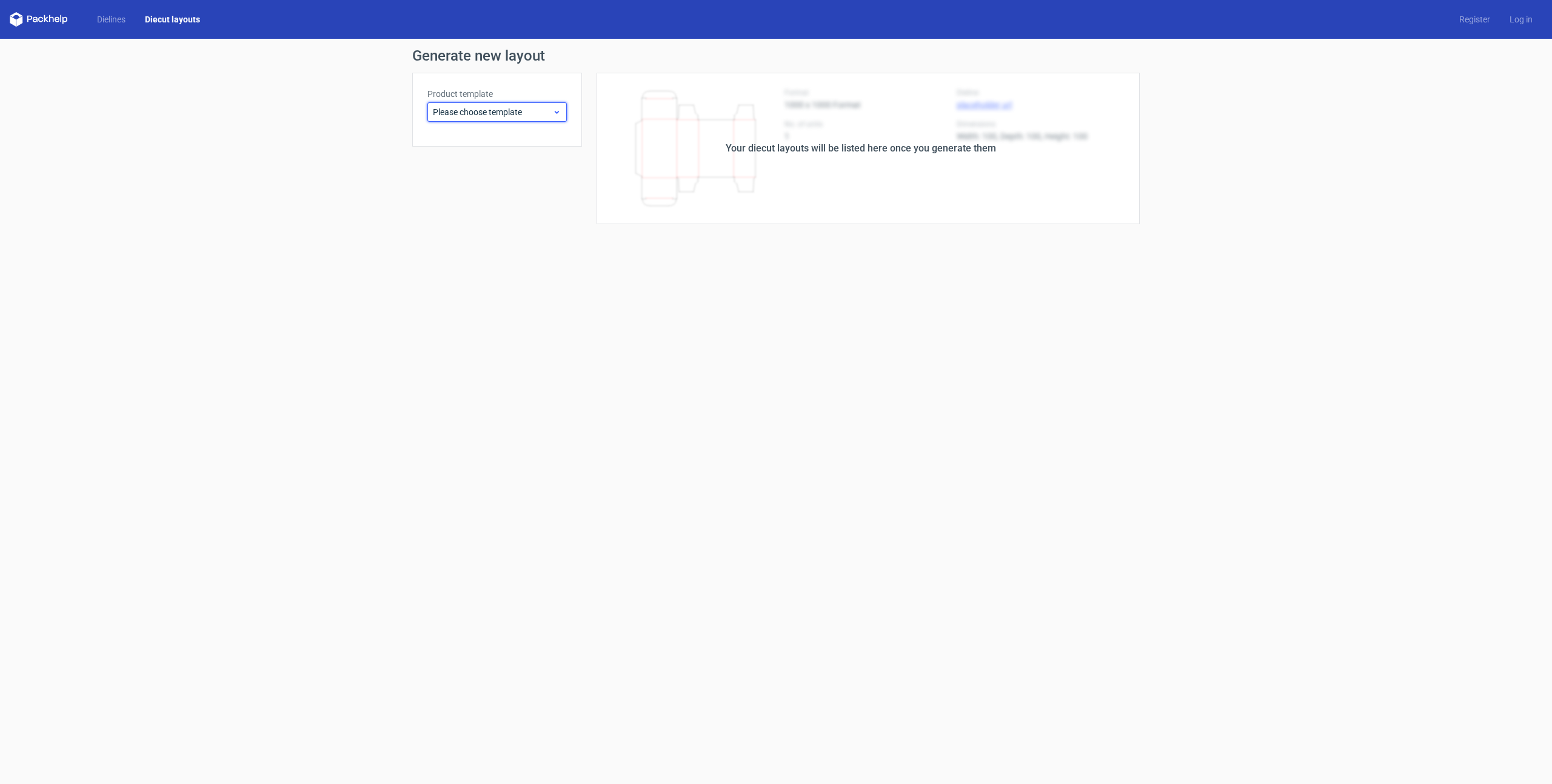
click at [493, 116] on span "Please choose template" at bounding box center [492, 112] width 119 height 12
click at [498, 158] on div "Reverse tuck end" at bounding box center [496, 158] width 130 height 19
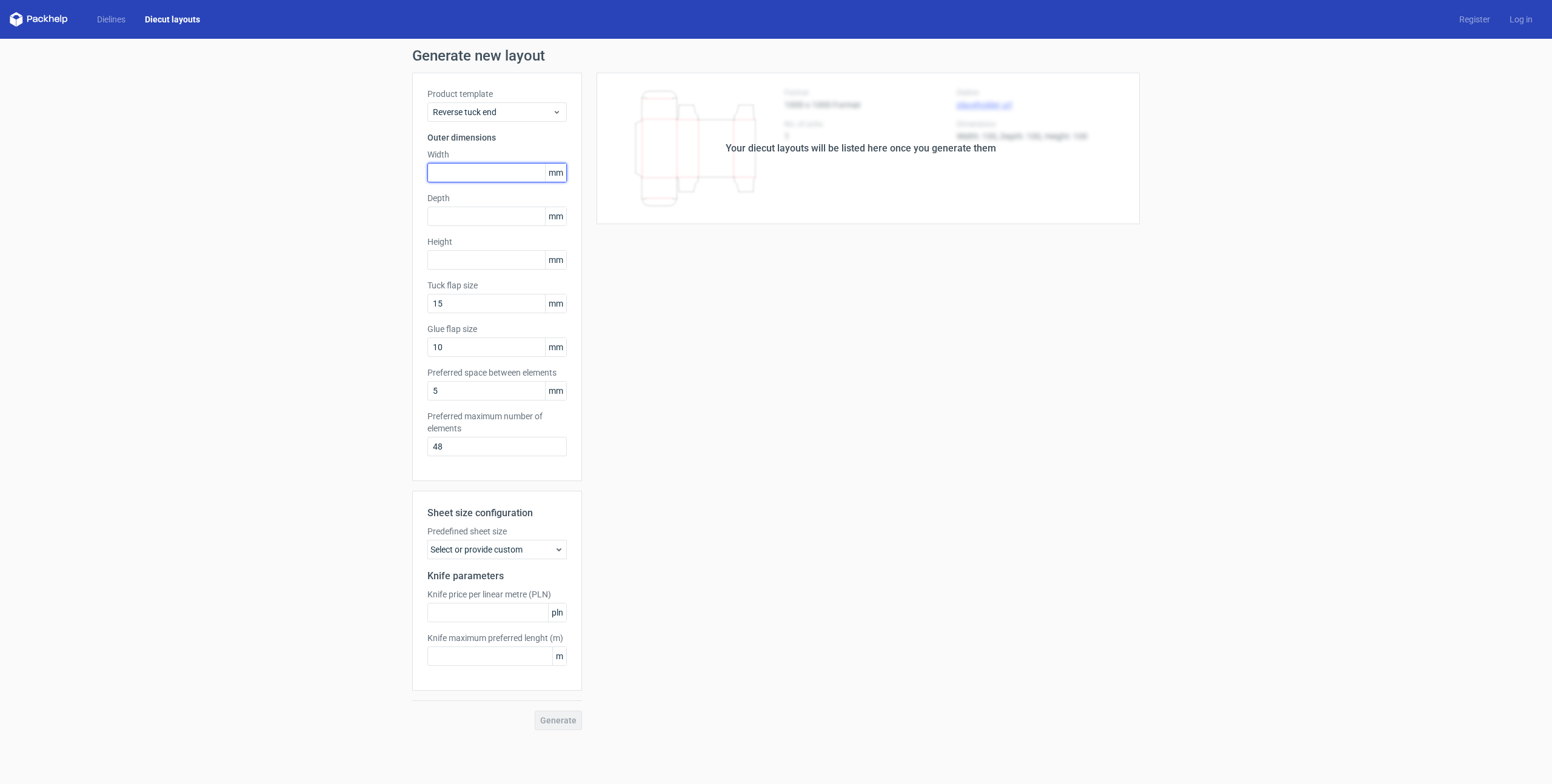
click at [495, 169] on input "text" at bounding box center [497, 173] width 139 height 19
type input "80"
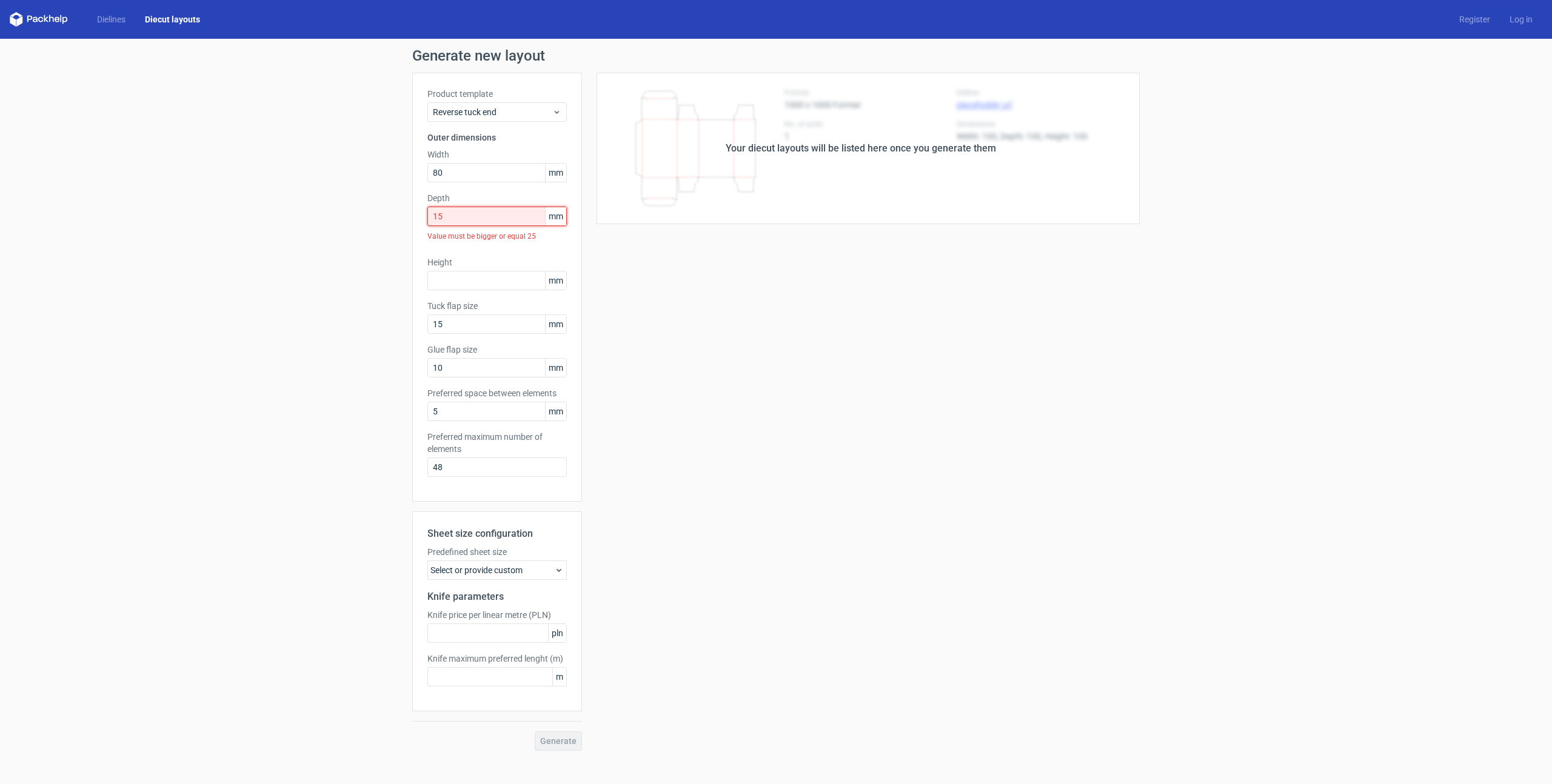
click at [451, 223] on input "15" at bounding box center [497, 216] width 139 height 19
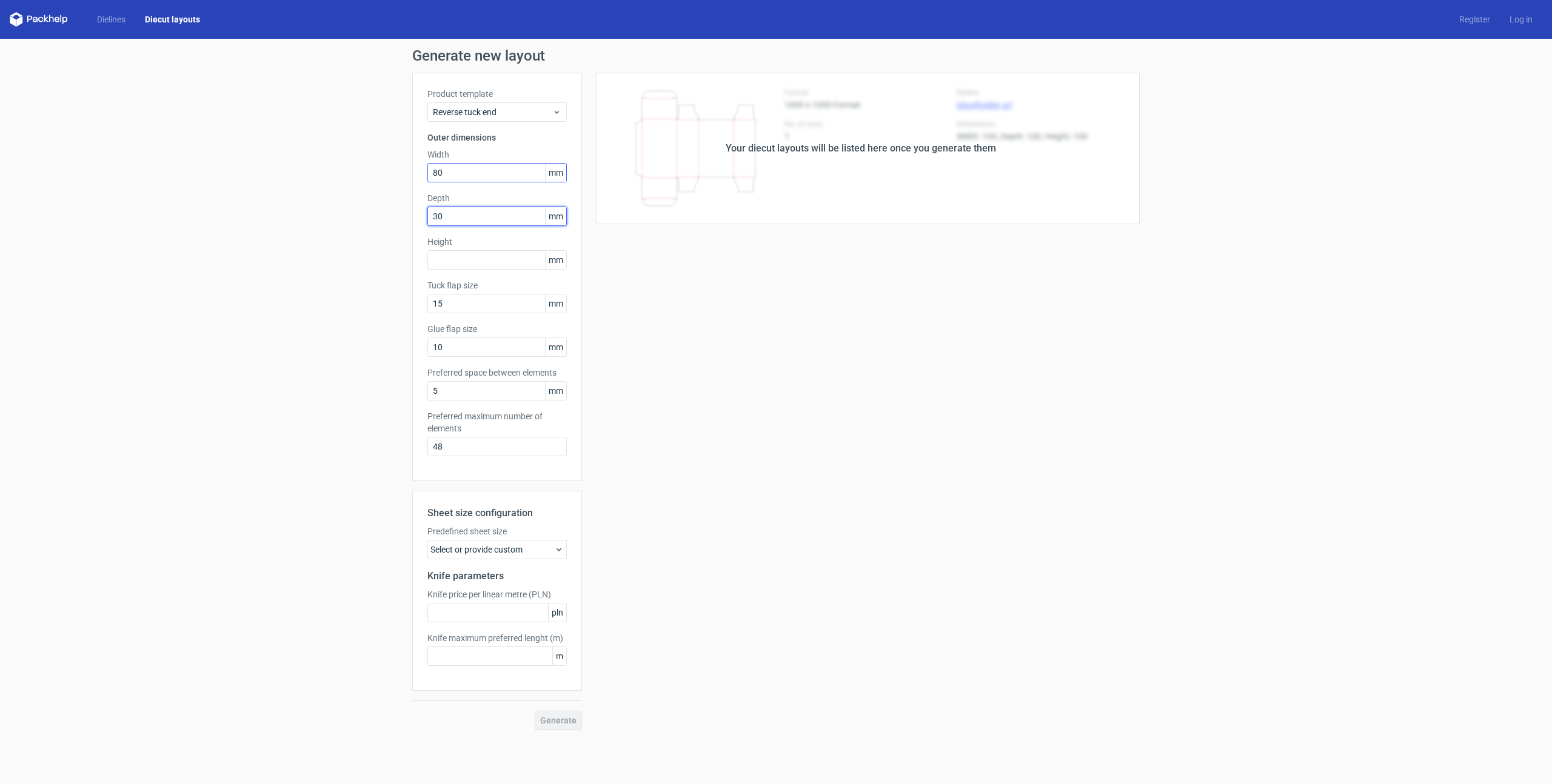
type input "30"
click at [445, 174] on input "80" at bounding box center [497, 173] width 139 height 19
type input "160"
click at [444, 263] on input "text" at bounding box center [497, 260] width 139 height 19
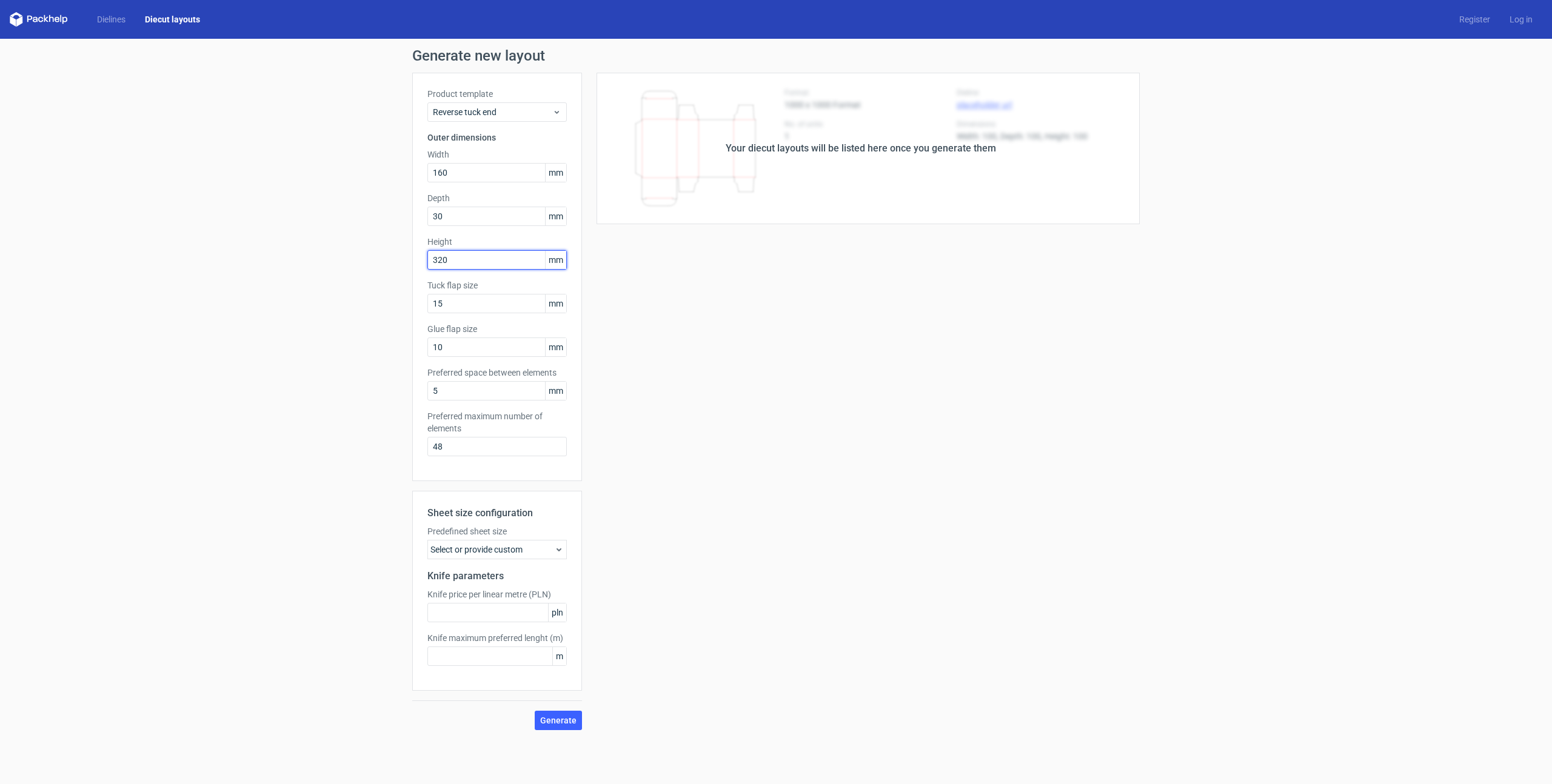
type input "320"
click at [620, 417] on div "Your diecut layouts will be listed here once you generate them Height Depth Wid…" at bounding box center [861, 401] width 558 height 658
click at [549, 721] on span "Generate" at bounding box center [558, 720] width 36 height 8
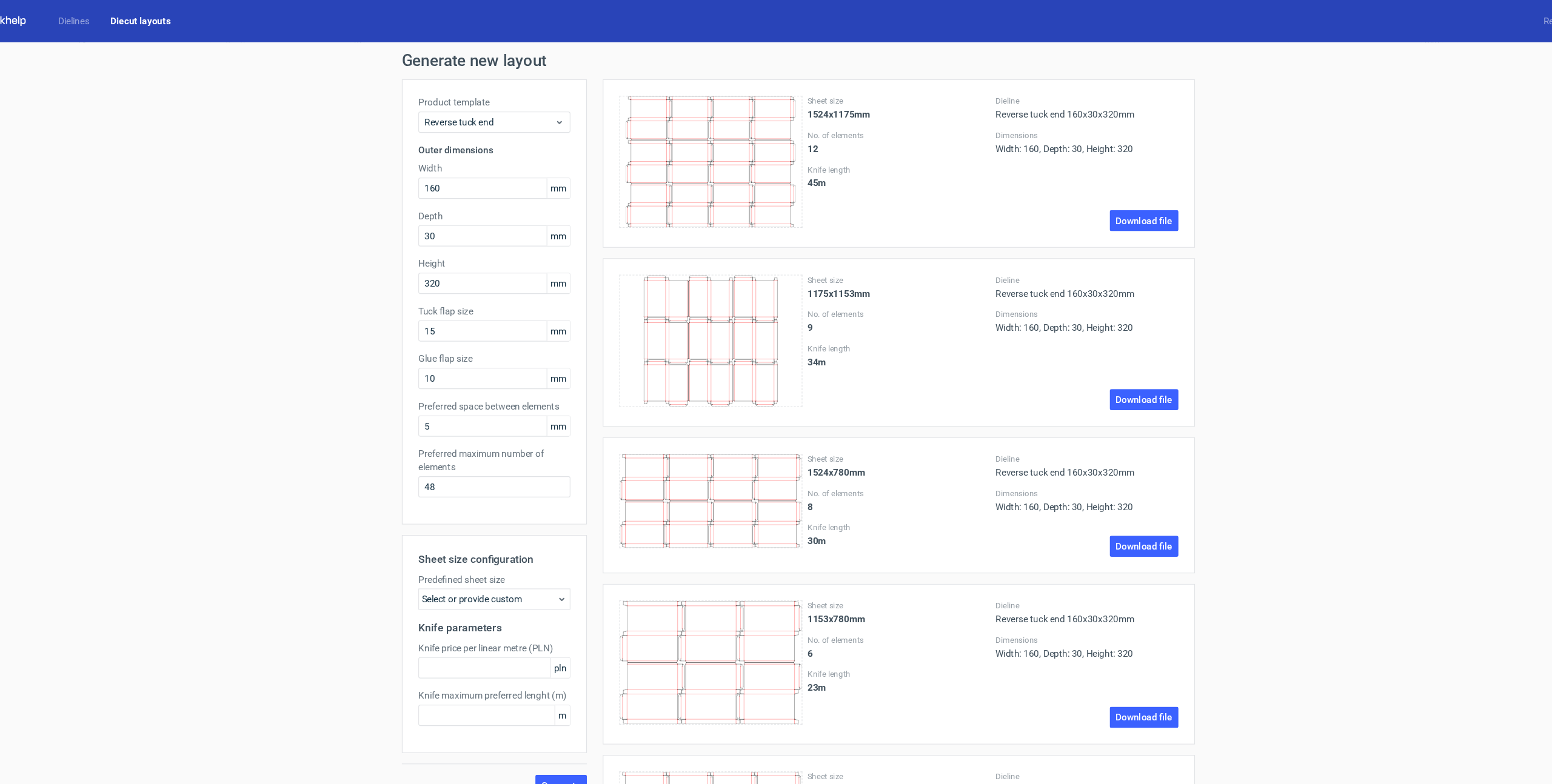
click at [836, 176] on div "Sheet size 1524x1175mm No. of elements 12 Knife length 45 m" at bounding box center [868, 150] width 168 height 124
click at [1086, 198] on link "Download file" at bounding box center [1093, 203] width 63 height 19
click at [117, 17] on link "Dielines" at bounding box center [111, 19] width 48 height 12
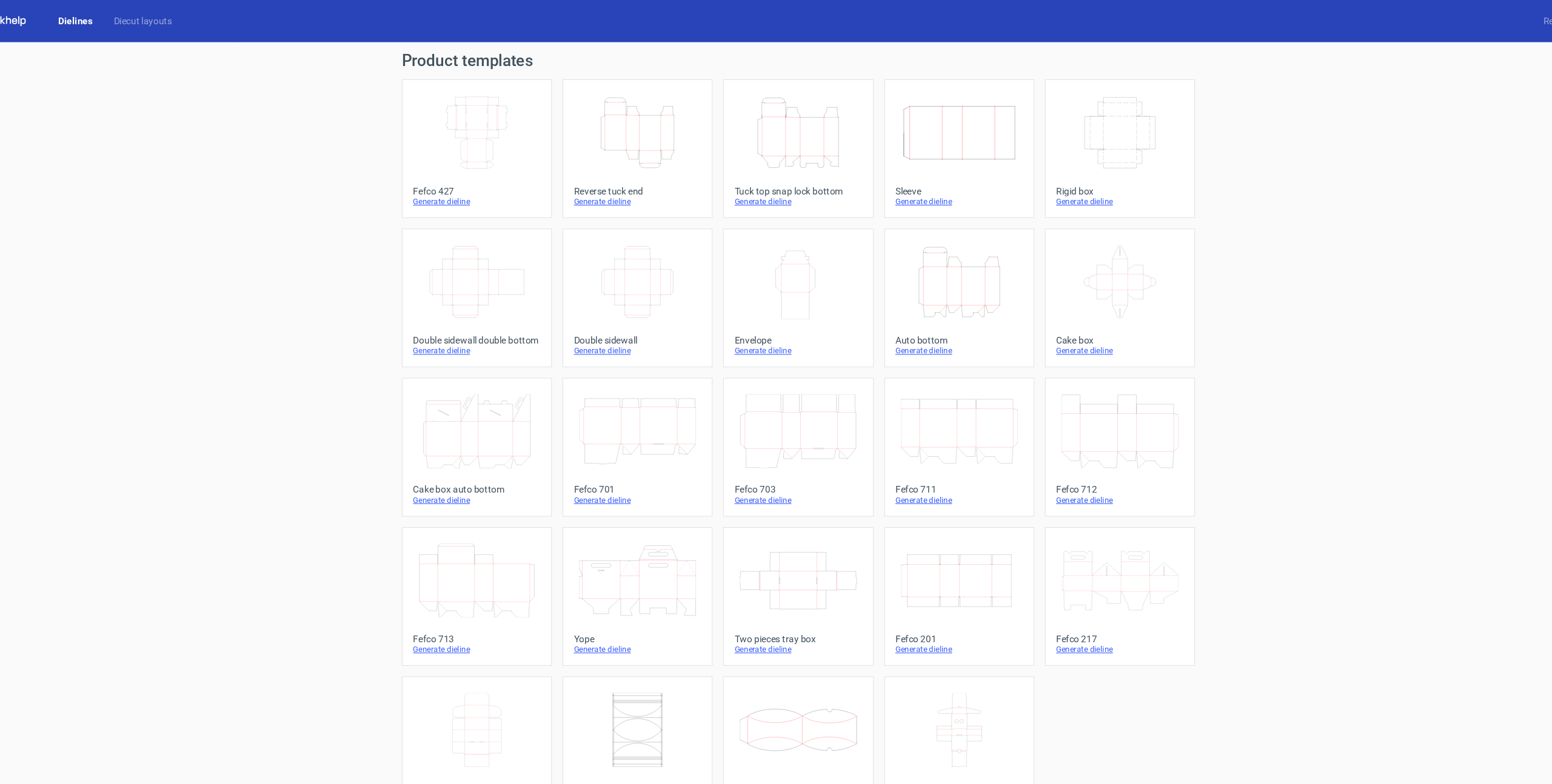
click at [588, 132] on icon "Height Depth Width" at bounding box center [628, 121] width 107 height 68
